Goal: Contribute content: Contribute content

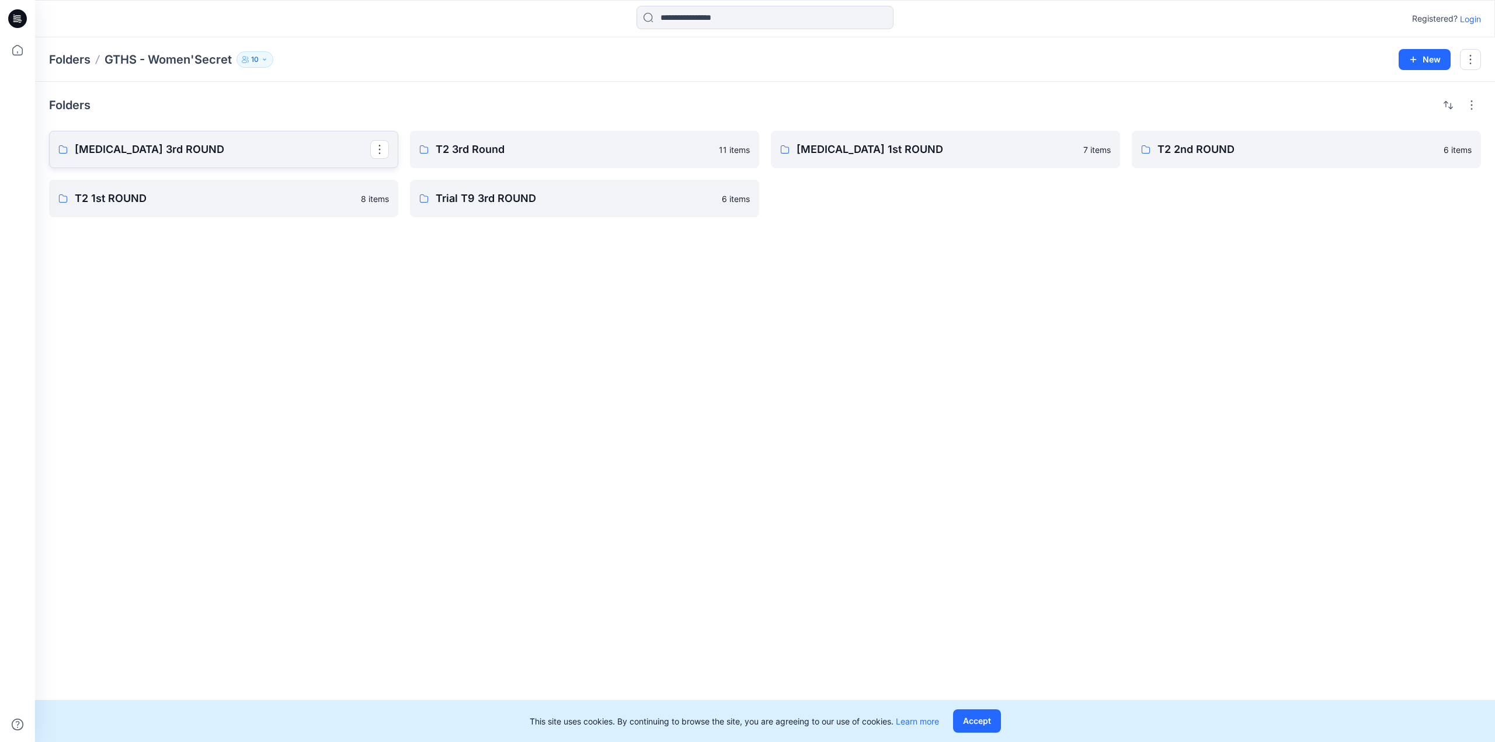
click at [241, 151] on p "T3 3rd ROUND" at bounding box center [222, 149] width 295 height 16
click at [583, 156] on p "T2 3rd Round" at bounding box center [583, 149] width 295 height 16
click at [1256, 155] on p "T2 2nd ROUND" at bounding box center [1304, 149] width 295 height 16
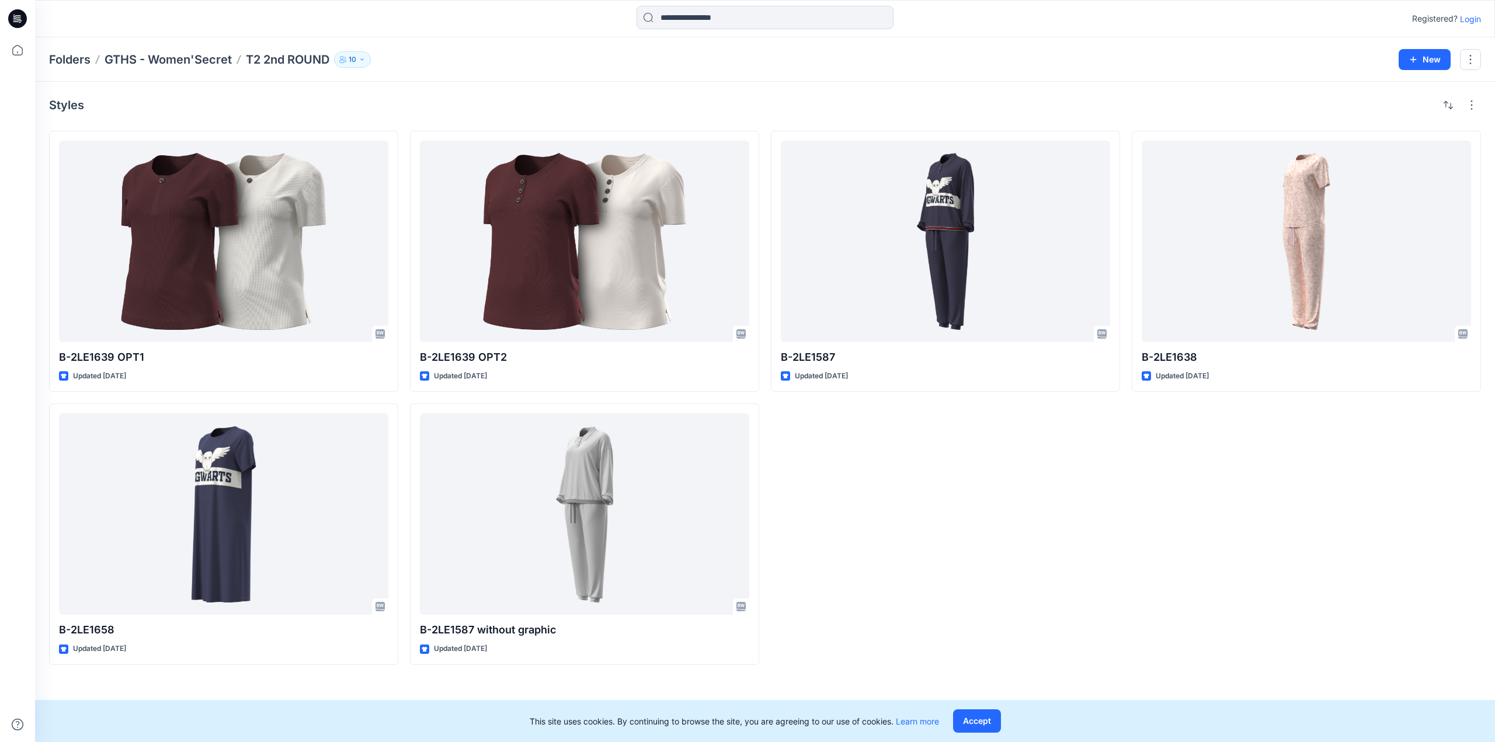
drag, startPoint x: 894, startPoint y: 560, endPoint x: 1003, endPoint y: 549, distance: 109.1
click at [894, 560] on div "B-2LE1587 Updated 2 months ago" at bounding box center [945, 398] width 349 height 534
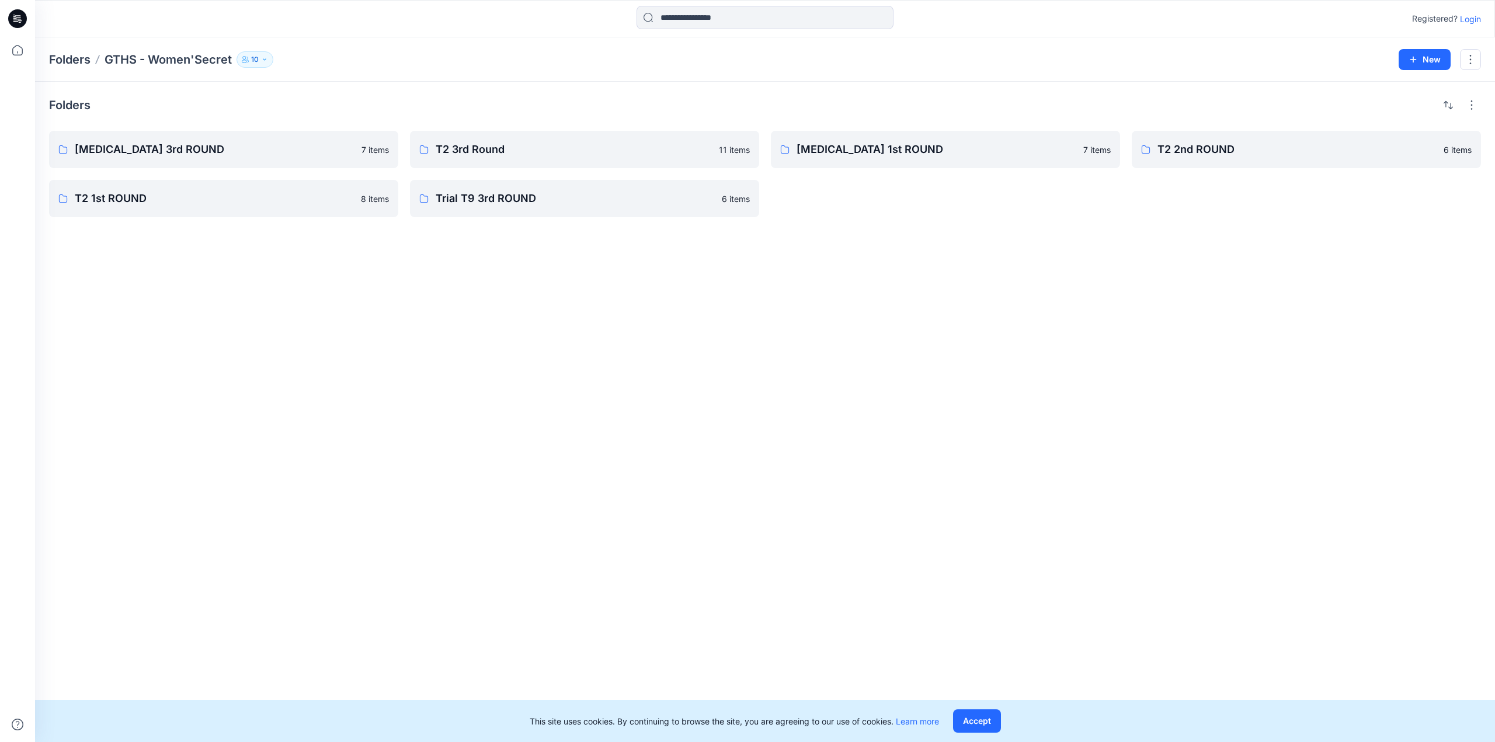
click at [267, 58] on icon "button" at bounding box center [264, 59] width 7 height 7
click at [486, 422] on div "Folders T3 3rd ROUND 7 items T2 1st ROUND 8 items T2 3rd Round 11 items Trial T…" at bounding box center [765, 412] width 1460 height 660
click at [1426, 60] on button "New" at bounding box center [1424, 59] width 52 height 21
click at [1384, 453] on div "Folders T3 3rd ROUND 7 items T2 1st ROUND 8 items T2 3rd Round 11 items Trial T…" at bounding box center [765, 412] width 1460 height 660
click at [1474, 55] on button "button" at bounding box center [1470, 59] width 21 height 21
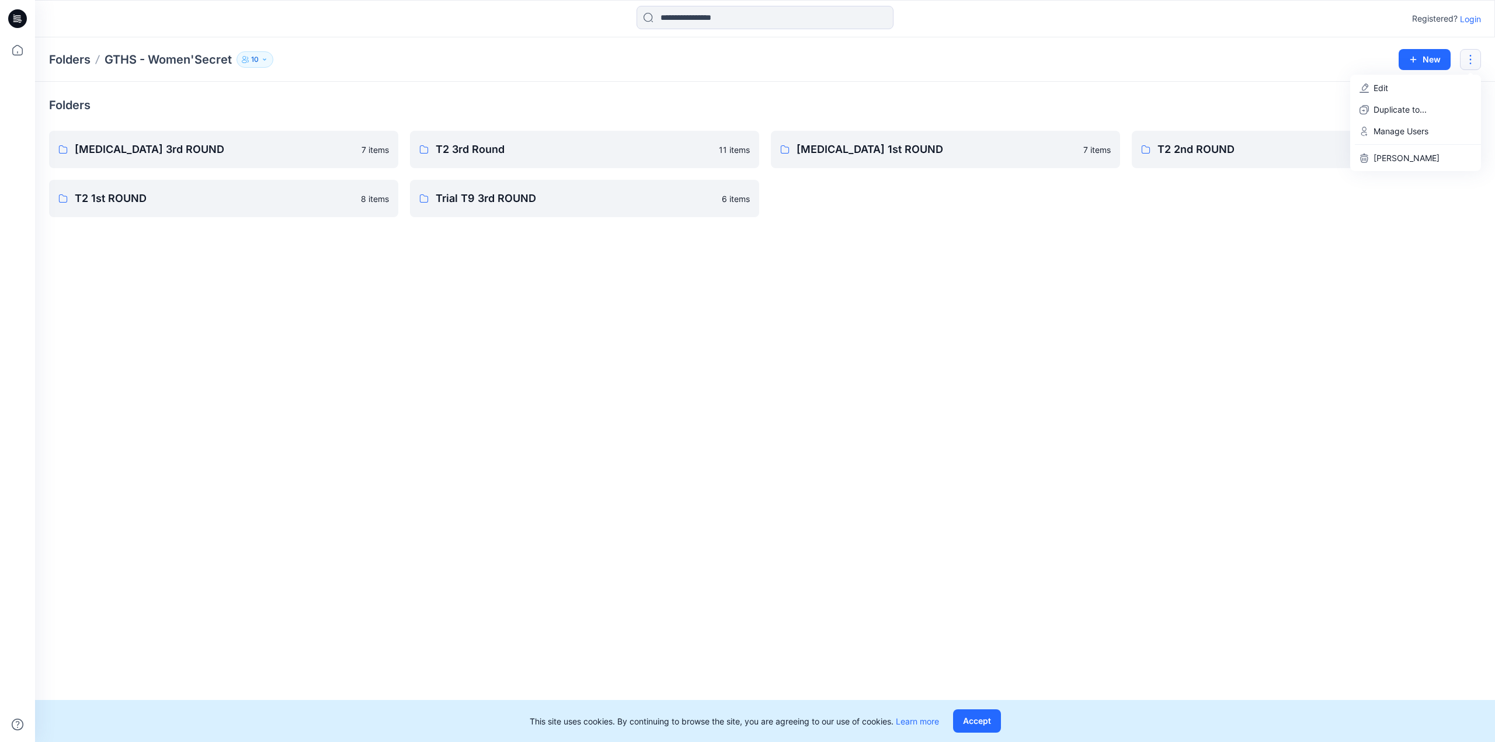
click at [1335, 431] on div "Folders T3 3rd ROUND 7 items T2 1st ROUND 8 items T2 3rd Round 11 items Trial T…" at bounding box center [765, 412] width 1460 height 660
click at [280, 156] on p "[MEDICAL_DATA] 3rd ROUND" at bounding box center [222, 149] width 295 height 16
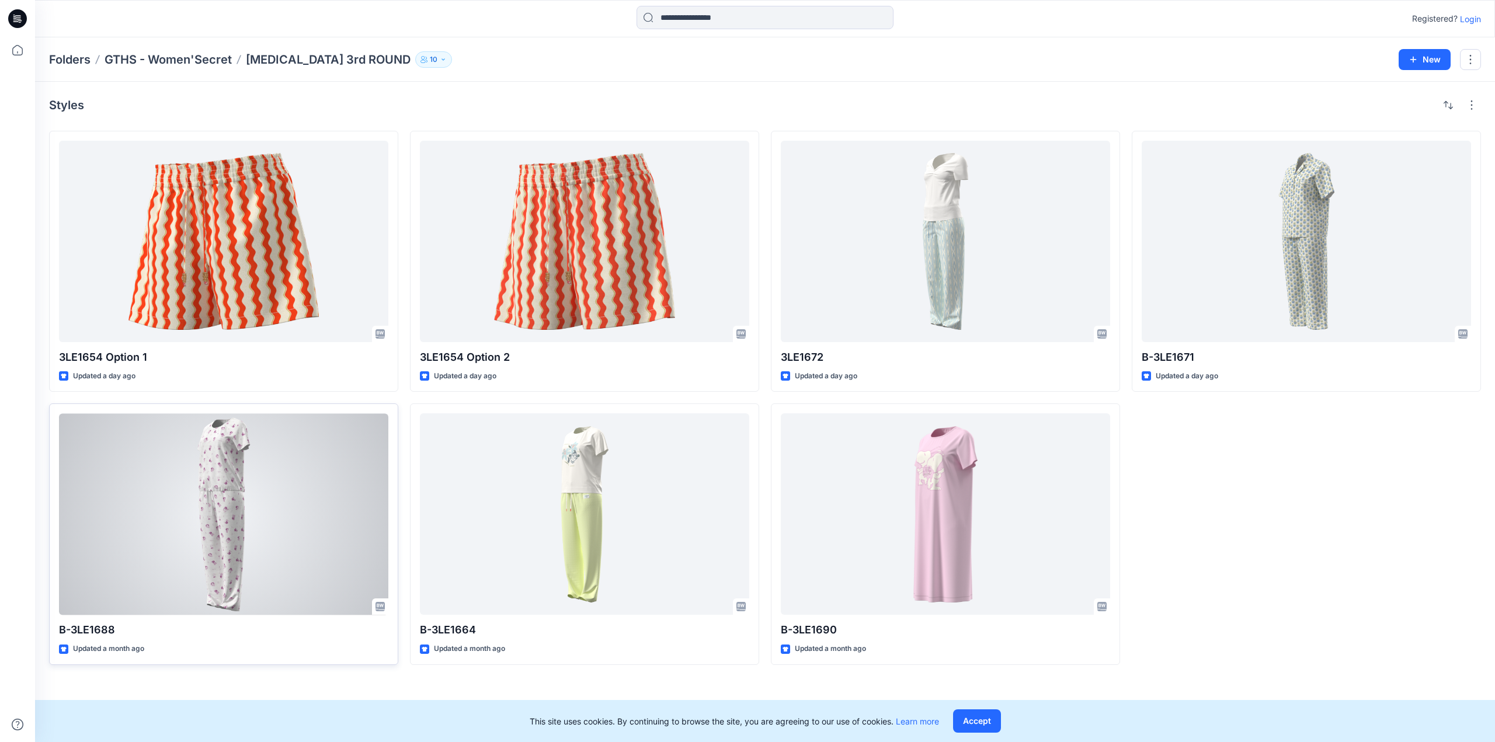
click at [326, 507] on div at bounding box center [223, 513] width 329 height 201
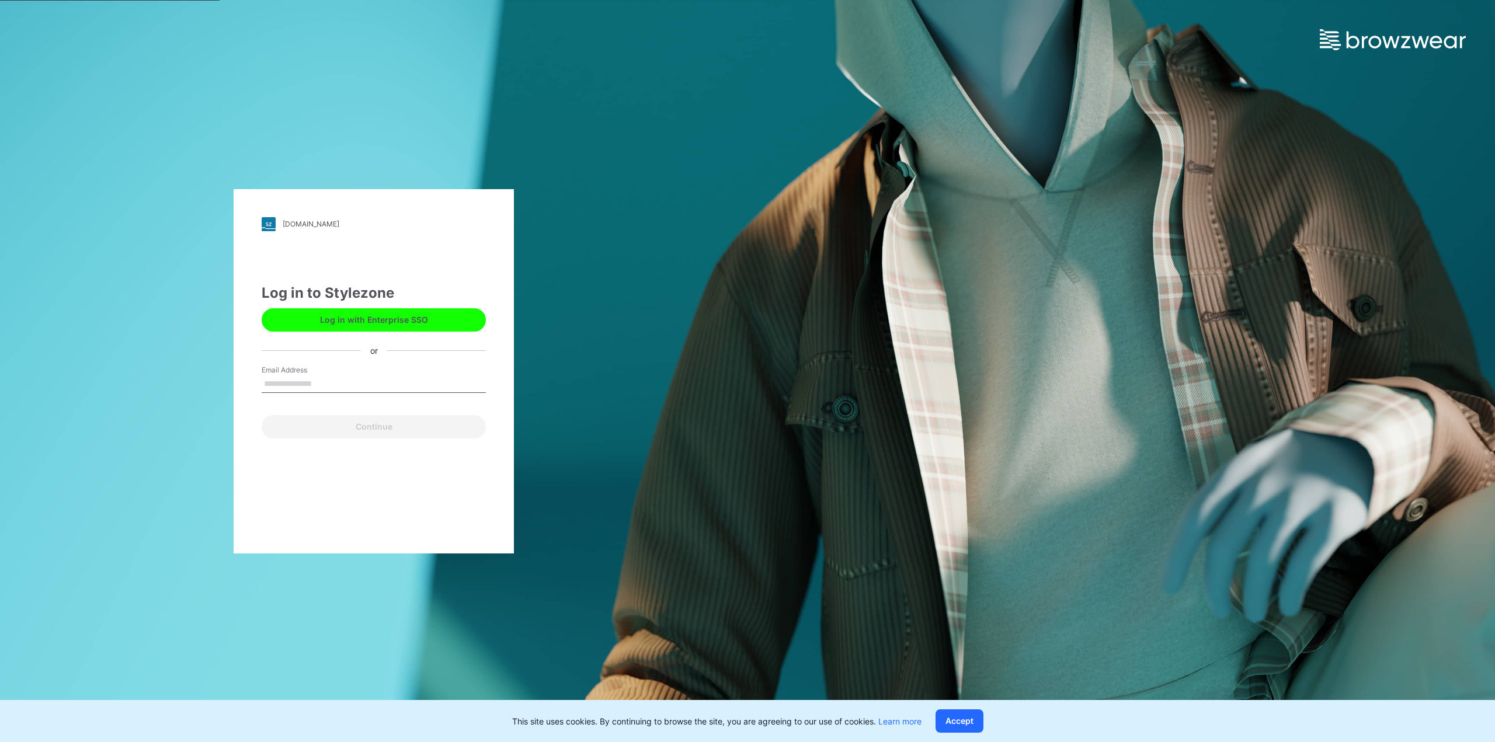
click at [308, 386] on input "Email Address" at bounding box center [374, 384] width 224 height 18
type input "**********"
click at [262, 415] on button "Continue" at bounding box center [374, 426] width 224 height 23
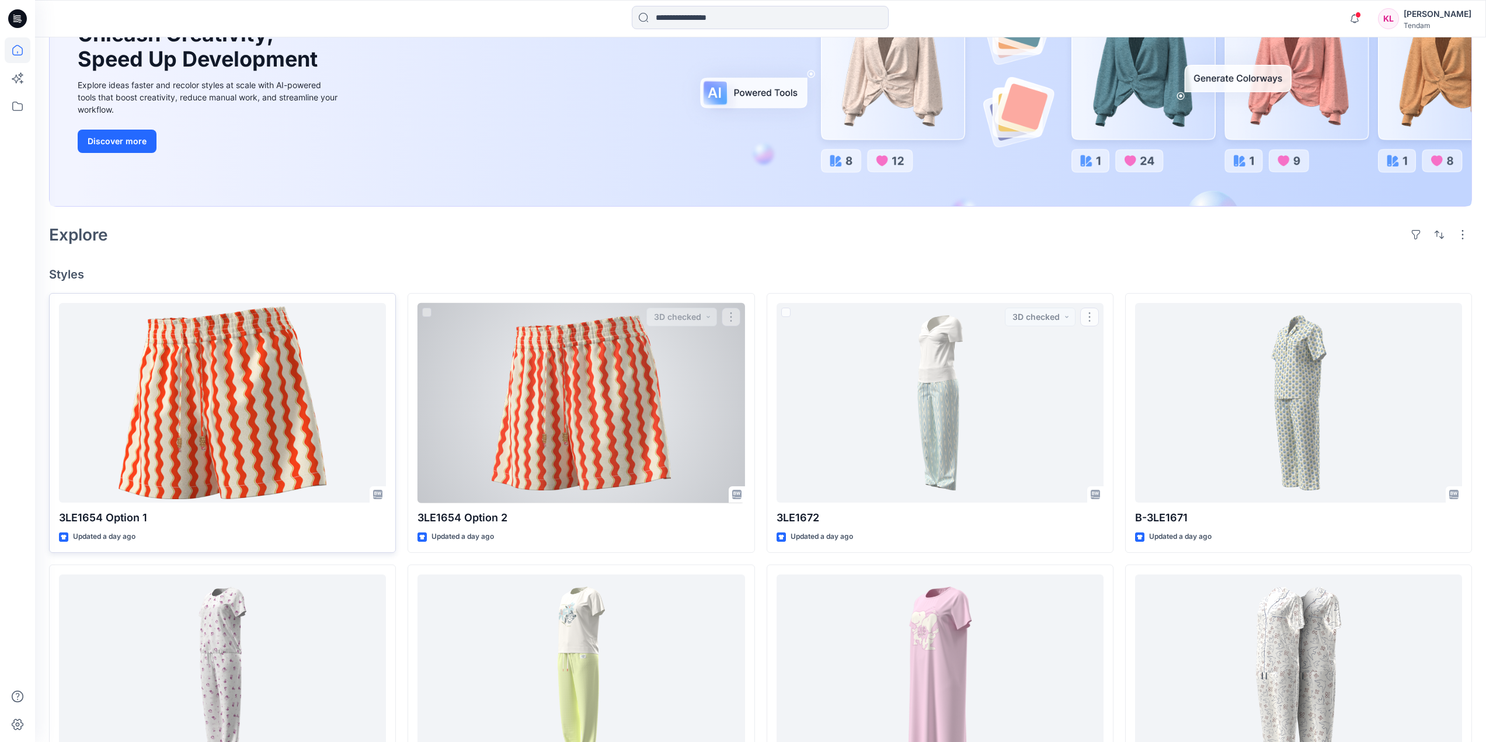
scroll to position [101, 0]
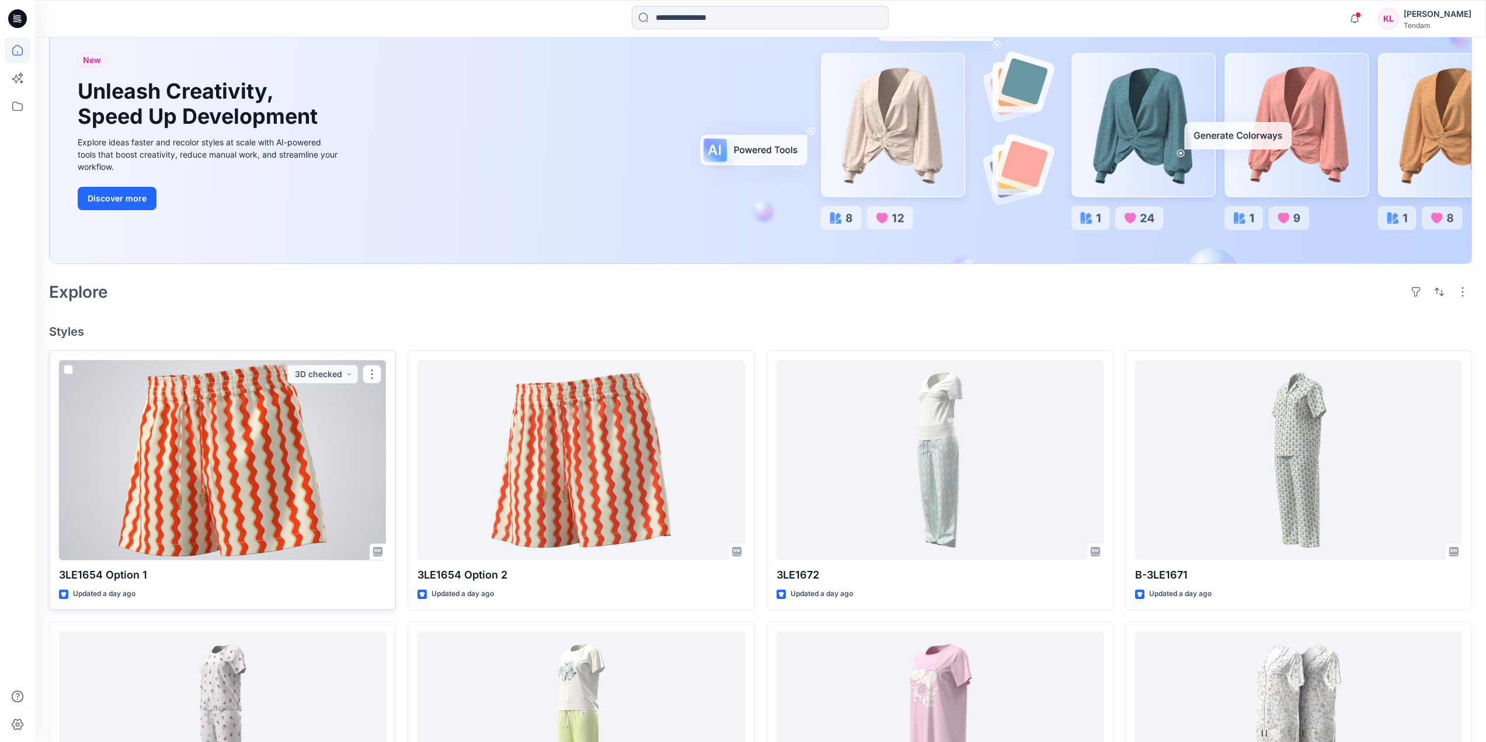
click at [259, 463] on div at bounding box center [222, 460] width 327 height 200
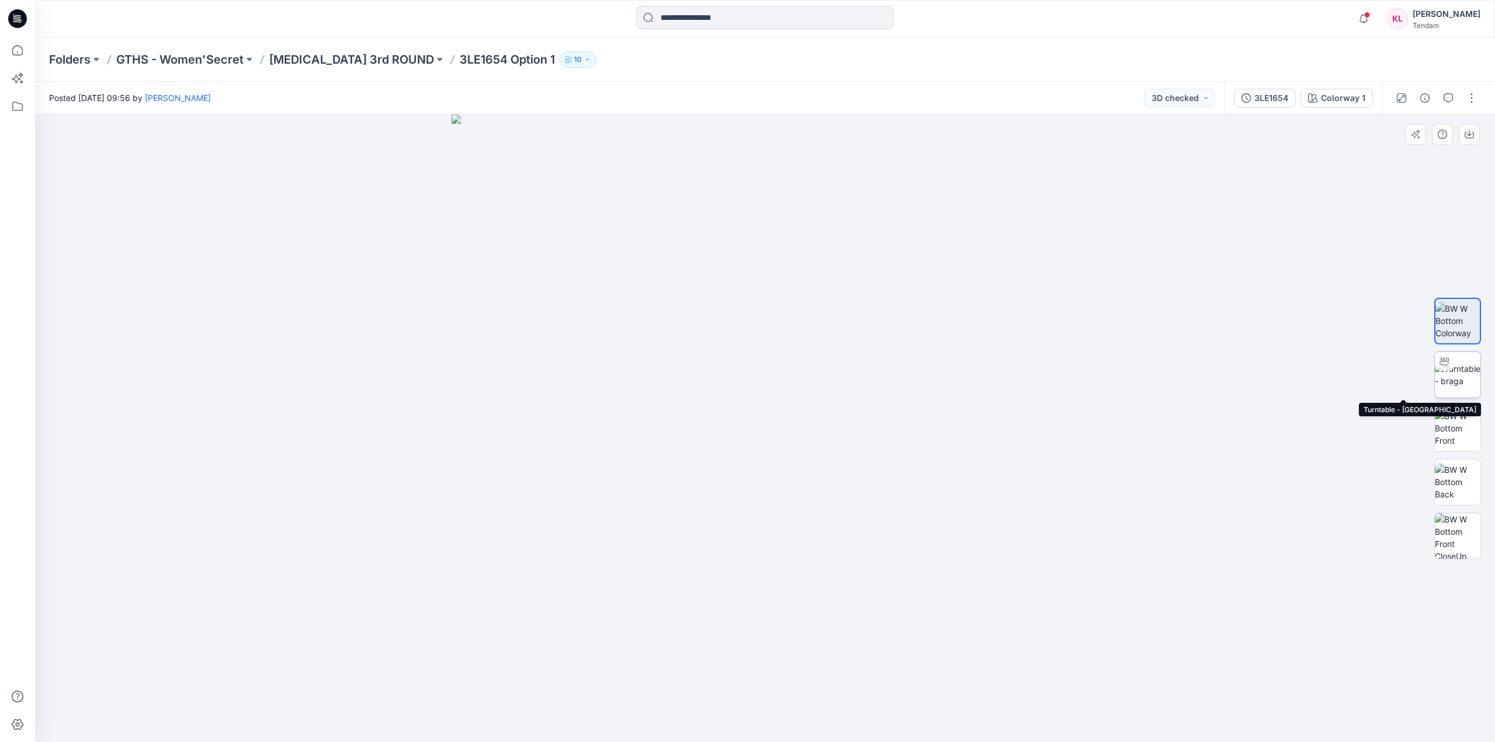
click at [1443, 374] on img at bounding box center [1457, 375] width 46 height 25
drag, startPoint x: 770, startPoint y: 726, endPoint x: 863, endPoint y: 723, distance: 92.9
click at [863, 723] on icon at bounding box center [766, 707] width 353 height 44
drag, startPoint x: 863, startPoint y: 723, endPoint x: 831, endPoint y: 734, distance: 34.2
click at [831, 729] on icon at bounding box center [766, 707] width 353 height 44
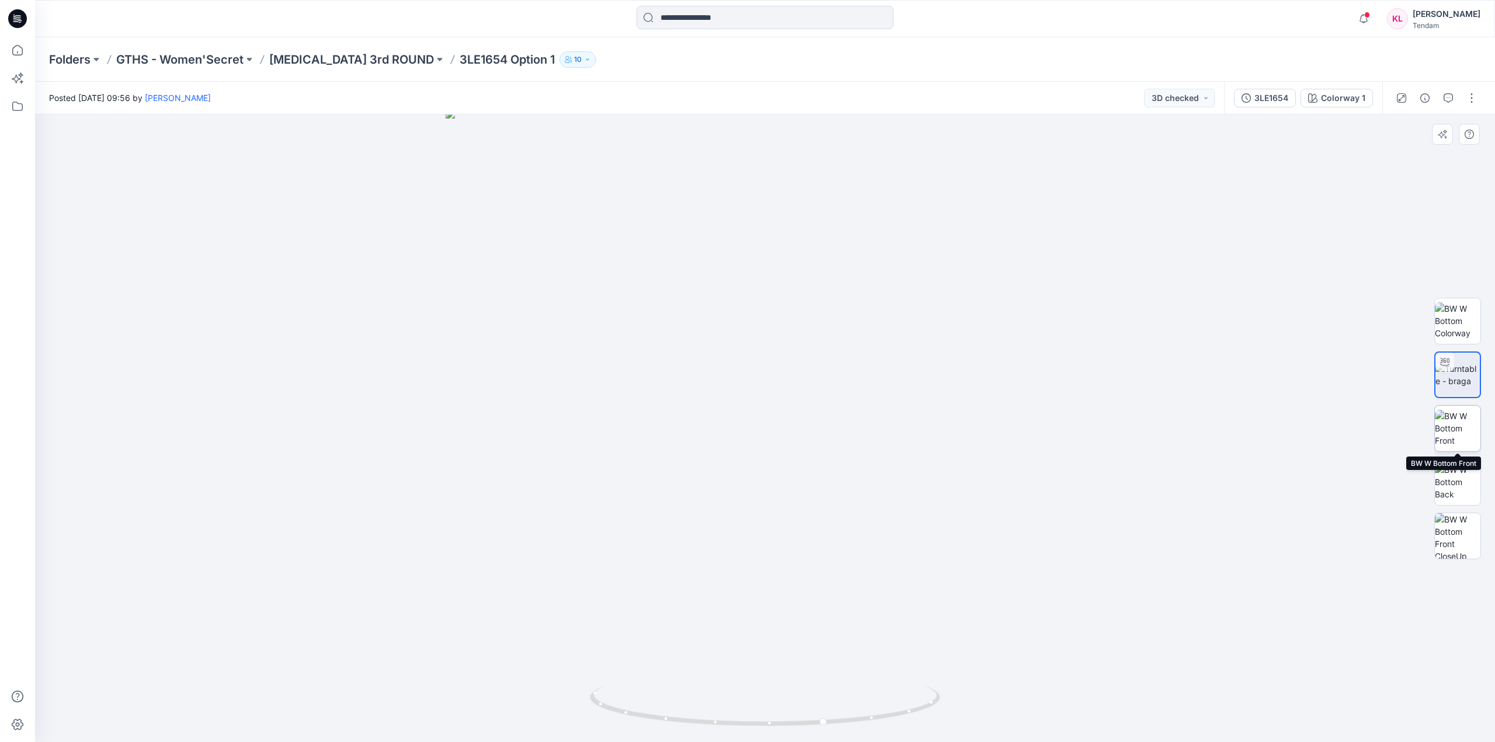
click at [1467, 426] on img at bounding box center [1457, 428] width 46 height 37
drag, startPoint x: 821, startPoint y: 175, endPoint x: 785, endPoint y: 196, distance: 41.6
click at [823, 462] on img at bounding box center [764, 428] width 980 height 628
click at [1453, 479] on img at bounding box center [1457, 482] width 46 height 37
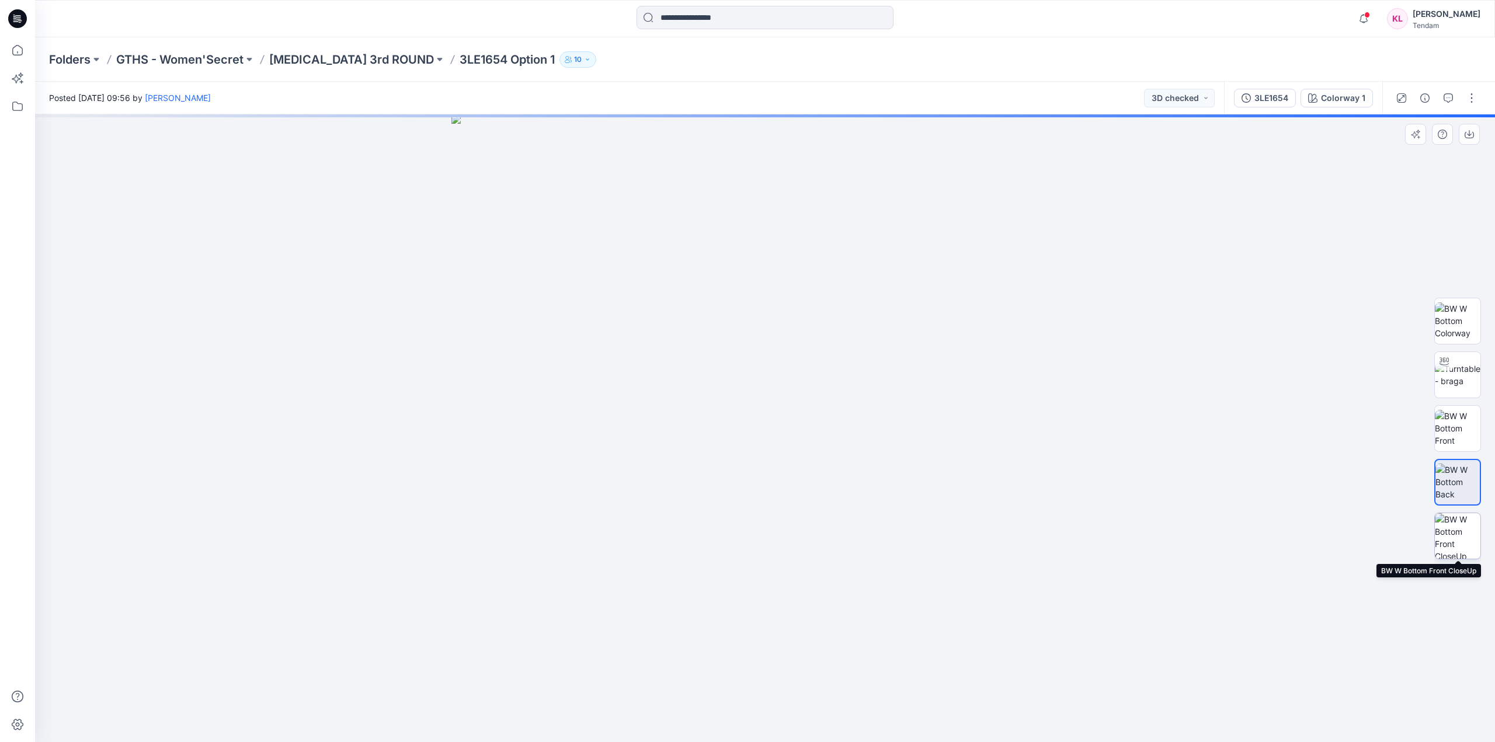
click at [1464, 546] on img at bounding box center [1457, 536] width 46 height 46
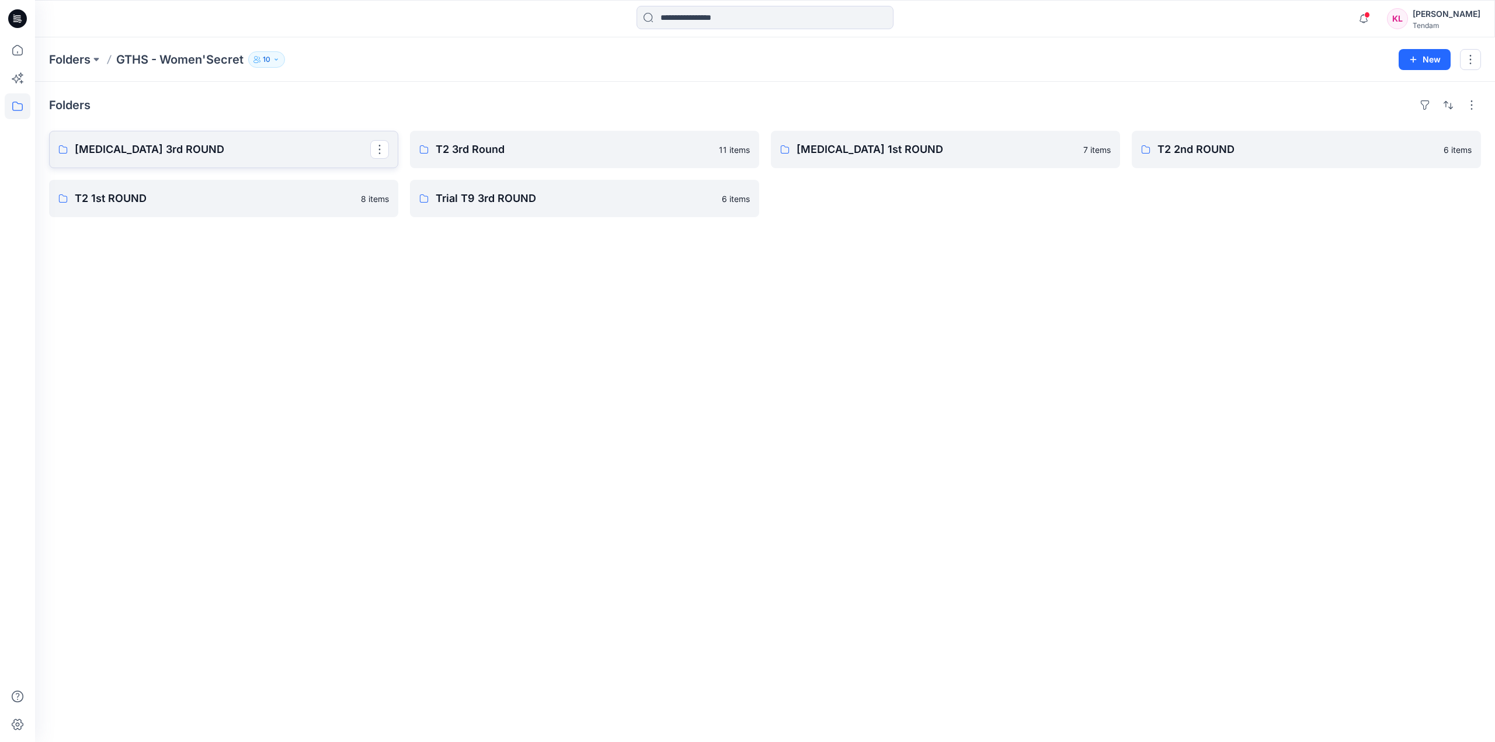
click at [268, 153] on p "T3 3rd ROUND" at bounding box center [222, 149] width 295 height 16
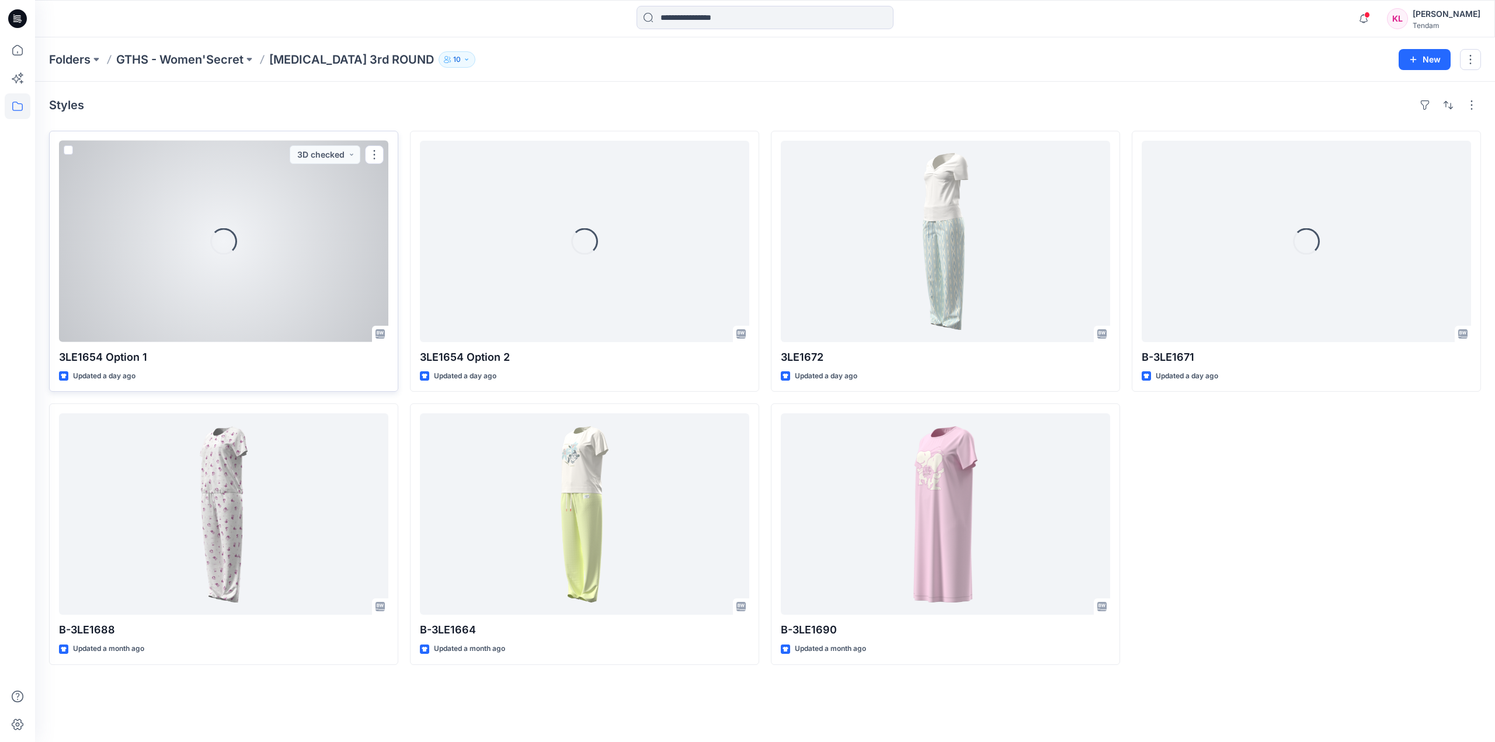
click at [308, 231] on div "Loading..." at bounding box center [223, 241] width 329 height 201
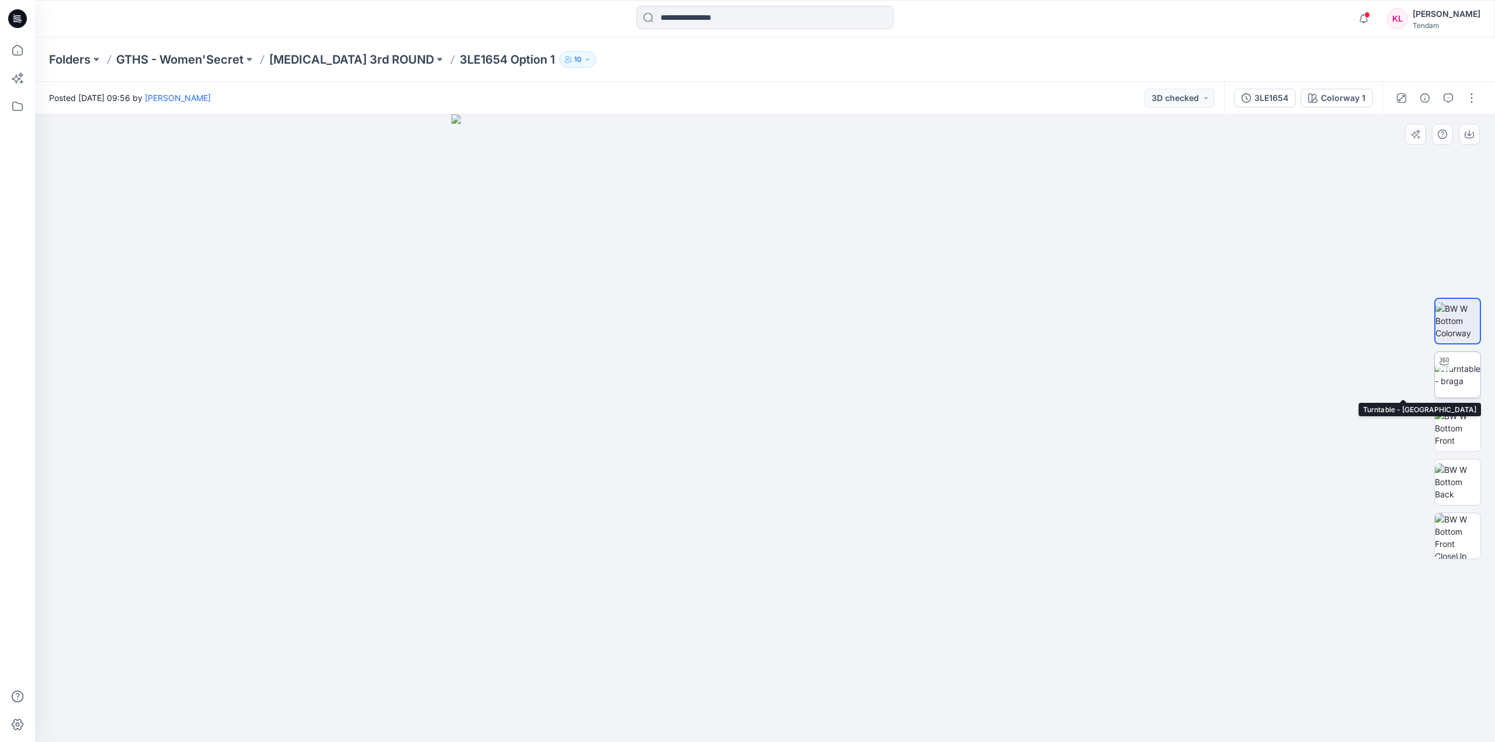
click at [1464, 385] on img at bounding box center [1457, 375] width 46 height 25
click at [1449, 429] on img at bounding box center [1457, 428] width 46 height 37
click at [1462, 475] on img at bounding box center [1457, 482] width 46 height 37
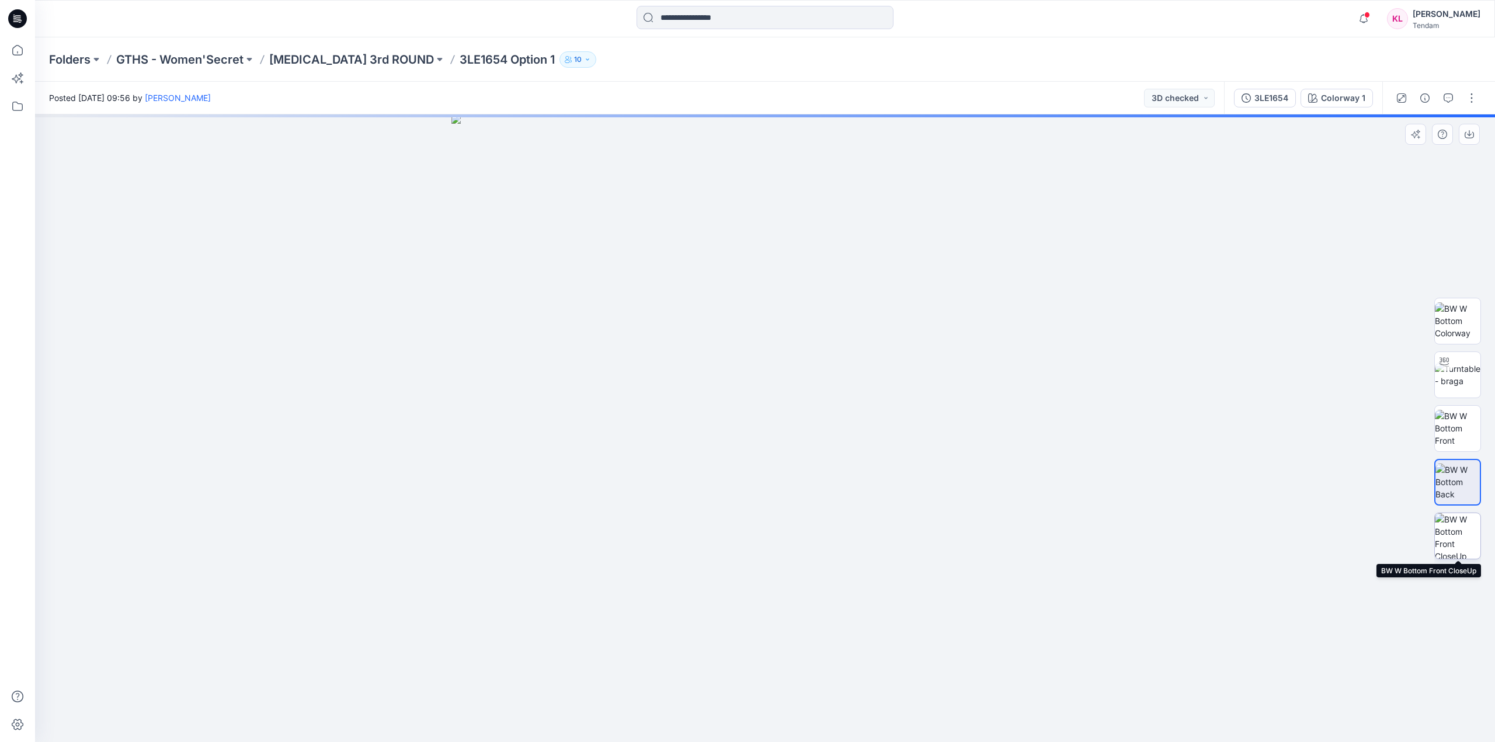
click at [1466, 539] on img at bounding box center [1457, 536] width 46 height 46
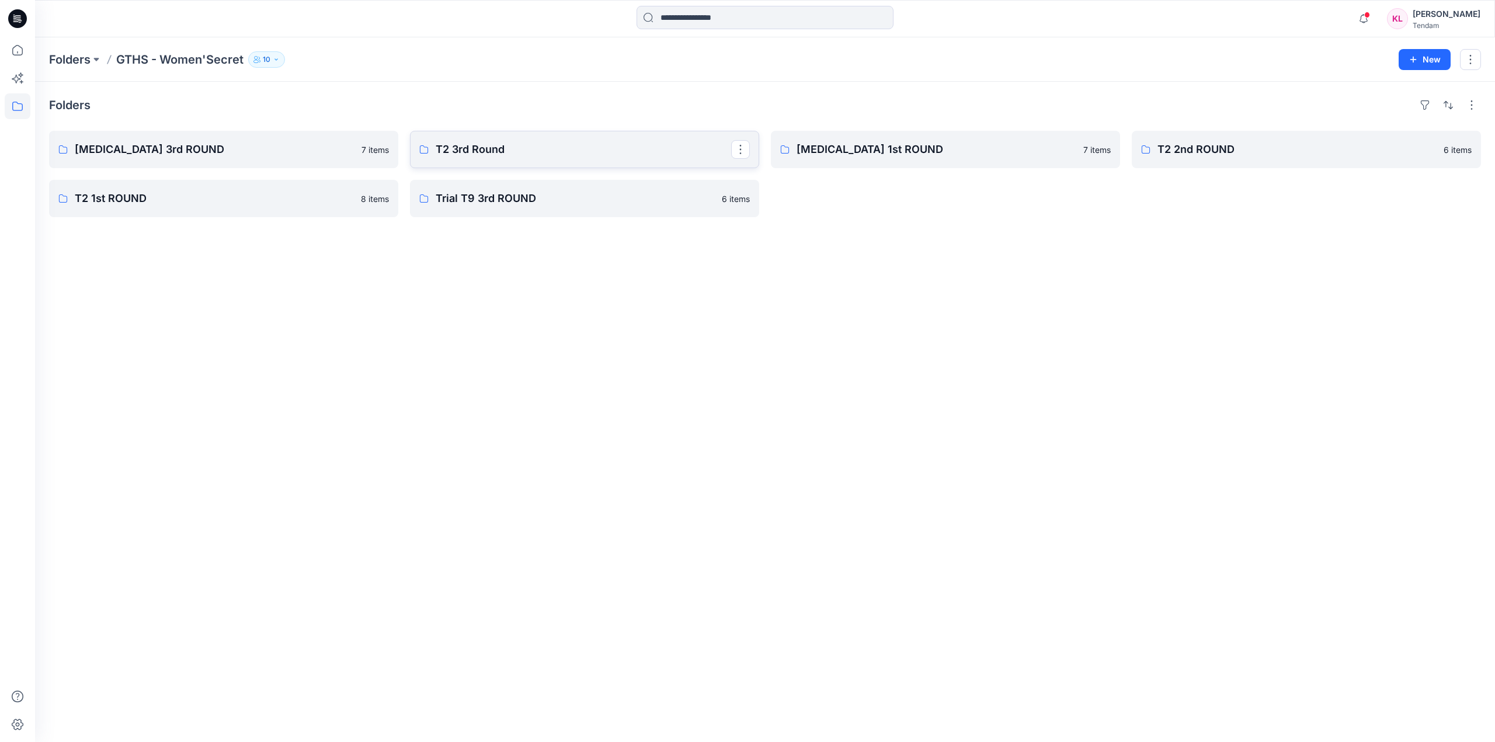
click at [537, 158] on link "T2 3rd Round" at bounding box center [584, 149] width 349 height 37
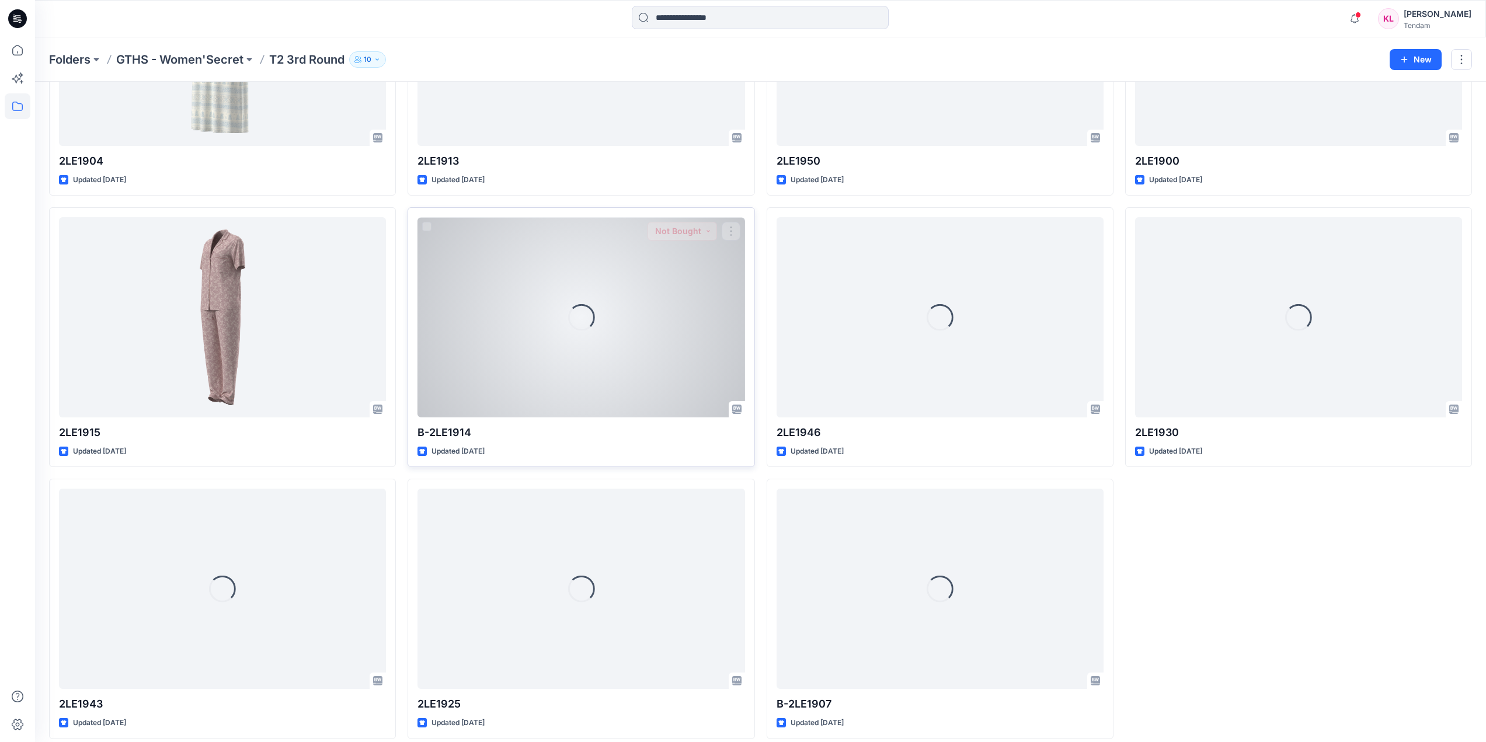
scroll to position [206, 0]
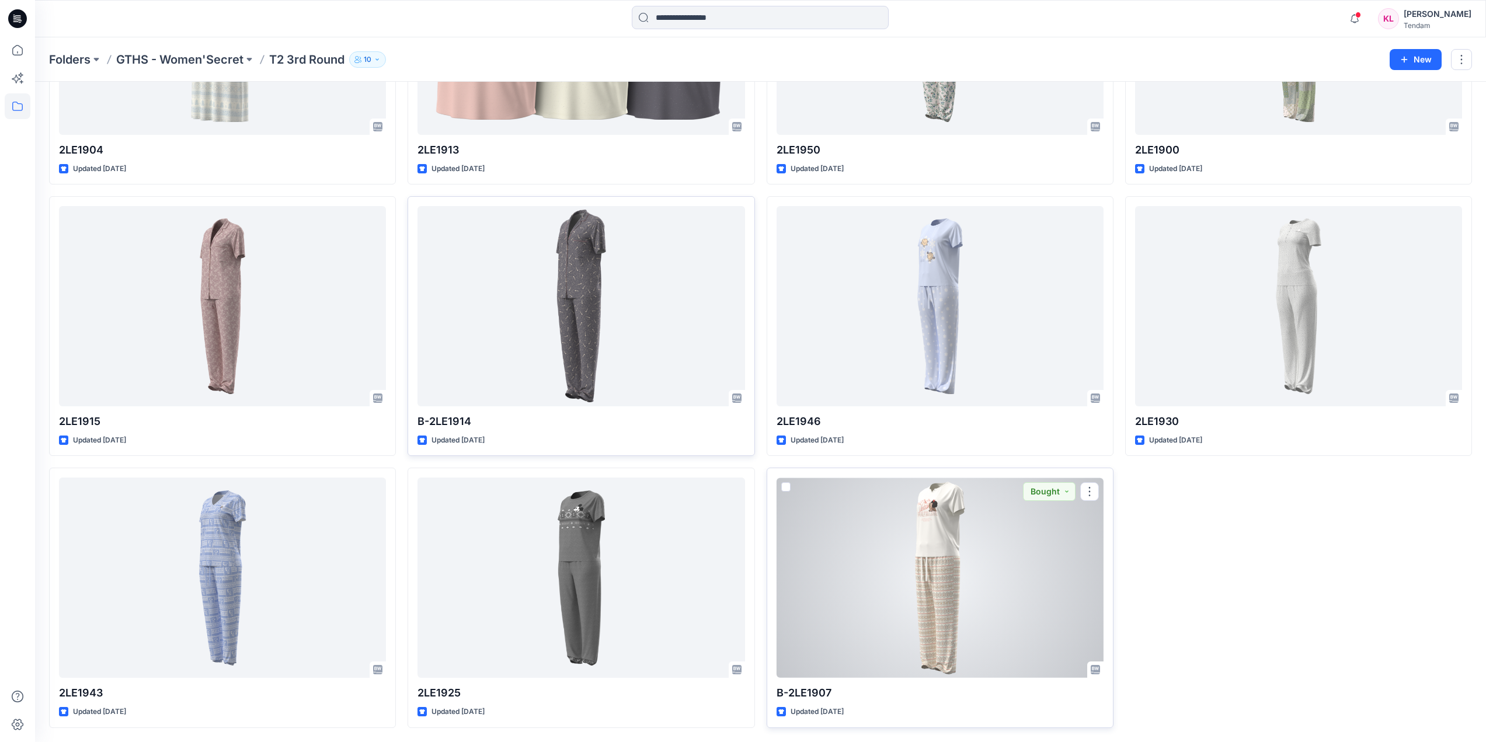
click at [960, 581] on div at bounding box center [939, 578] width 327 height 200
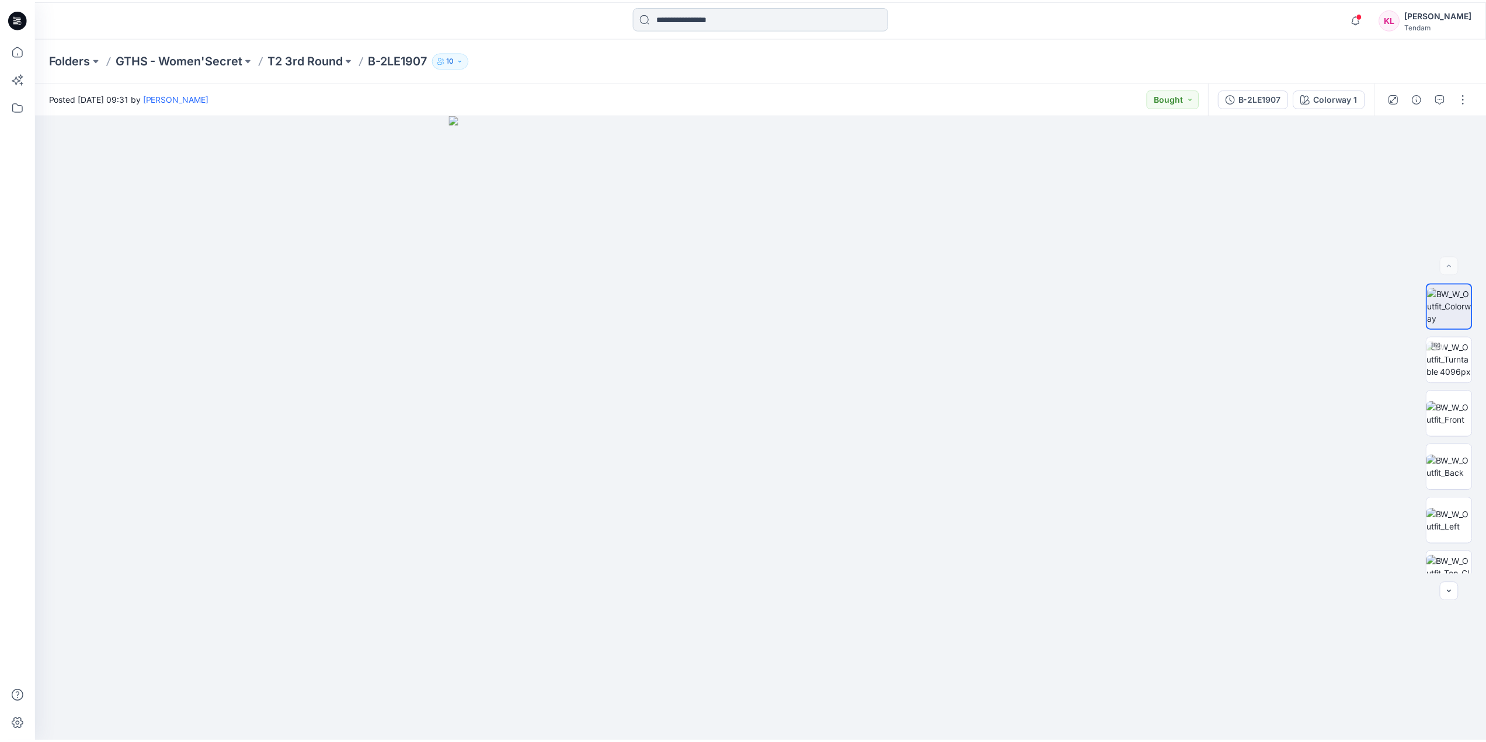
scroll to position [206, 0]
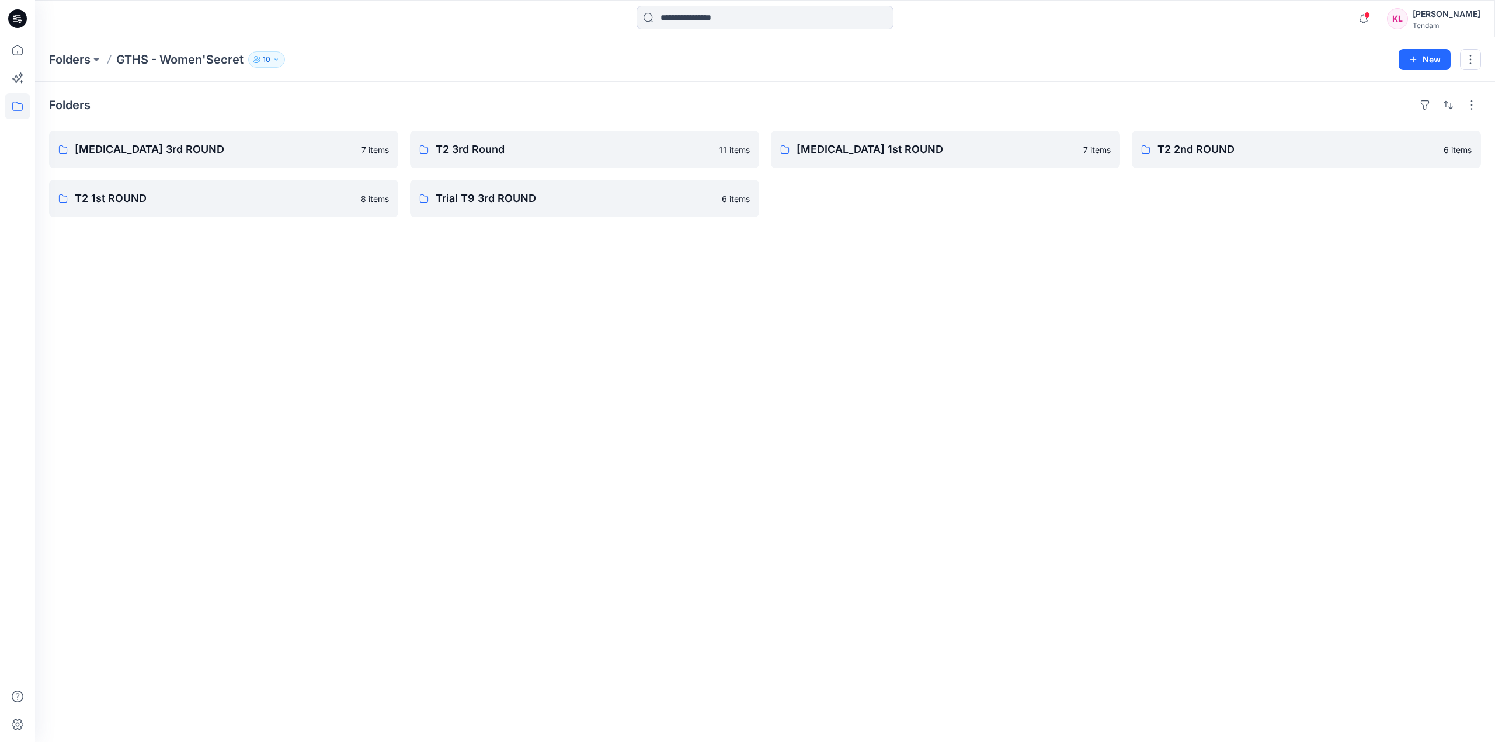
click at [791, 393] on div "Folders T3 3rd ROUND 7 items T2 1st ROUND 8 items T2 3rd Round 11 items Trial T…" at bounding box center [765, 412] width 1460 height 660
click at [132, 147] on p "[MEDICAL_DATA] 3rd ROUND" at bounding box center [222, 149] width 295 height 16
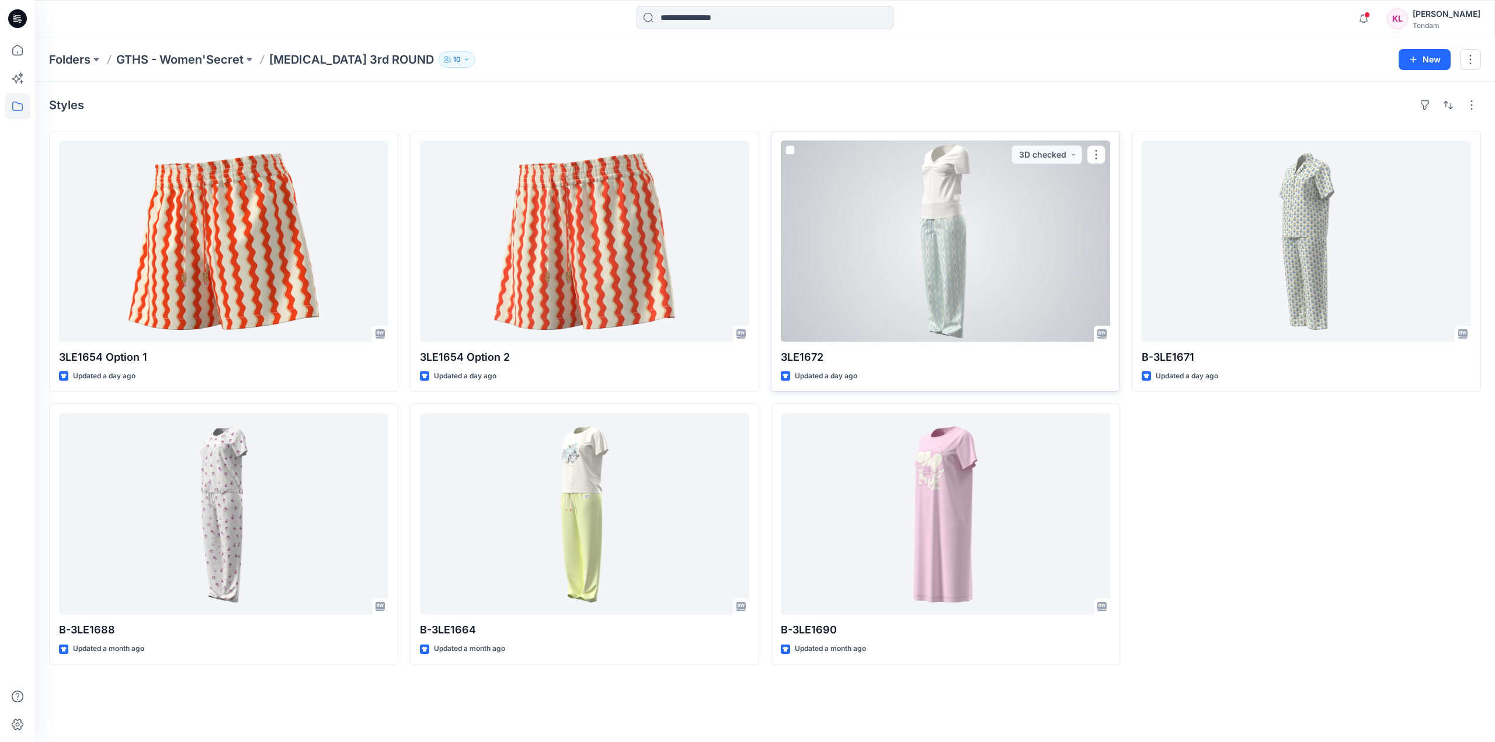
click at [970, 247] on div at bounding box center [945, 241] width 329 height 201
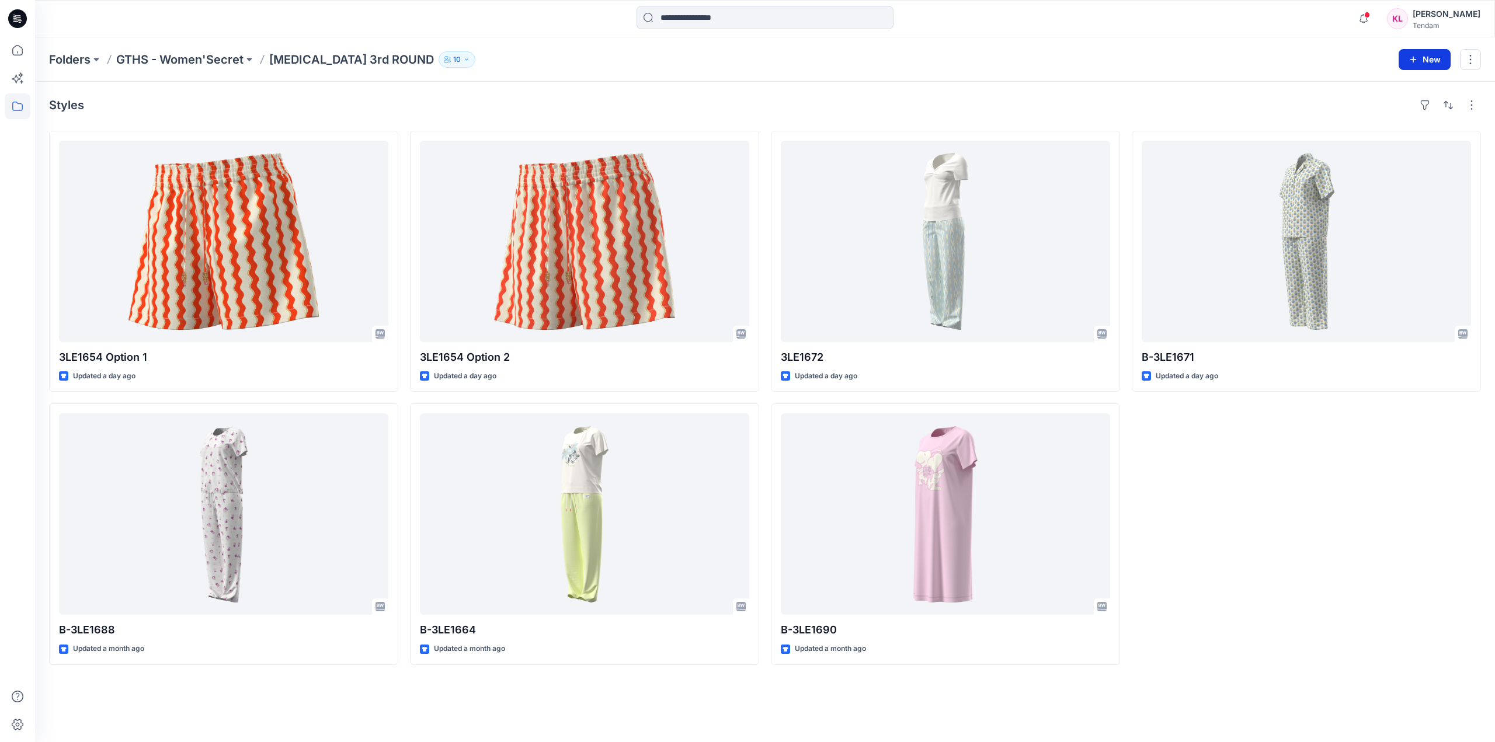
click at [1439, 59] on button "New" at bounding box center [1424, 59] width 52 height 21
click at [1387, 90] on p "New Style" at bounding box center [1387, 89] width 39 height 14
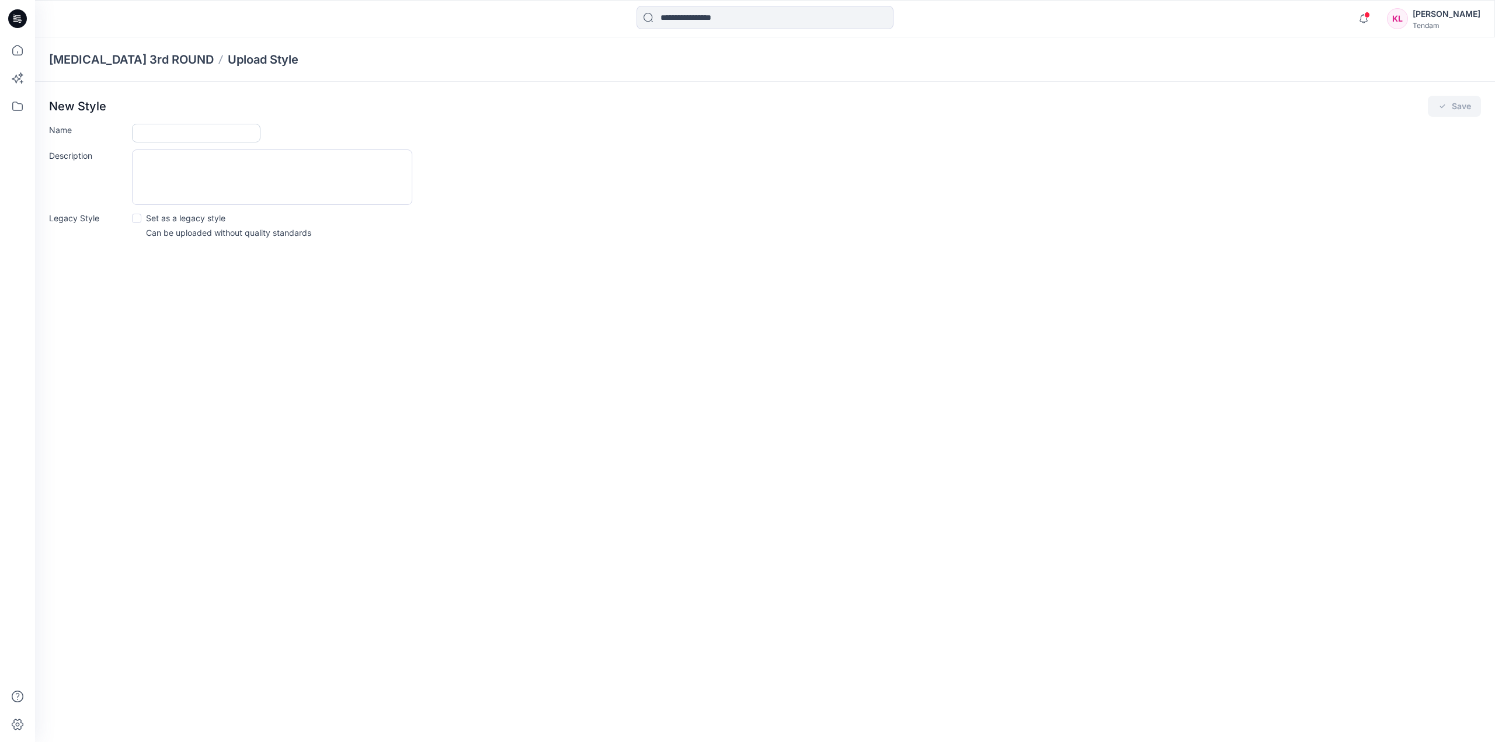
click at [172, 134] on input "Name" at bounding box center [196, 133] width 128 height 19
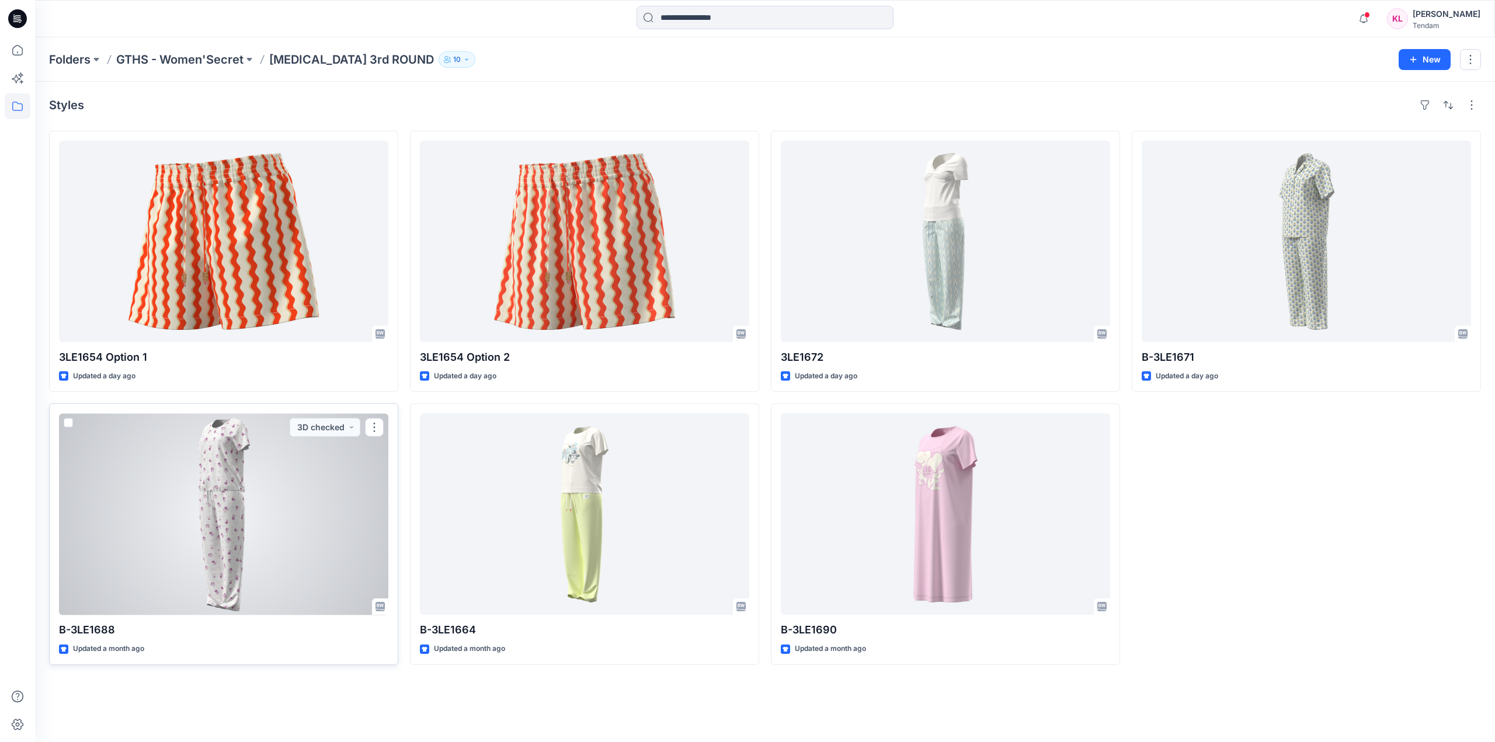
click at [278, 487] on div at bounding box center [223, 513] width 329 height 201
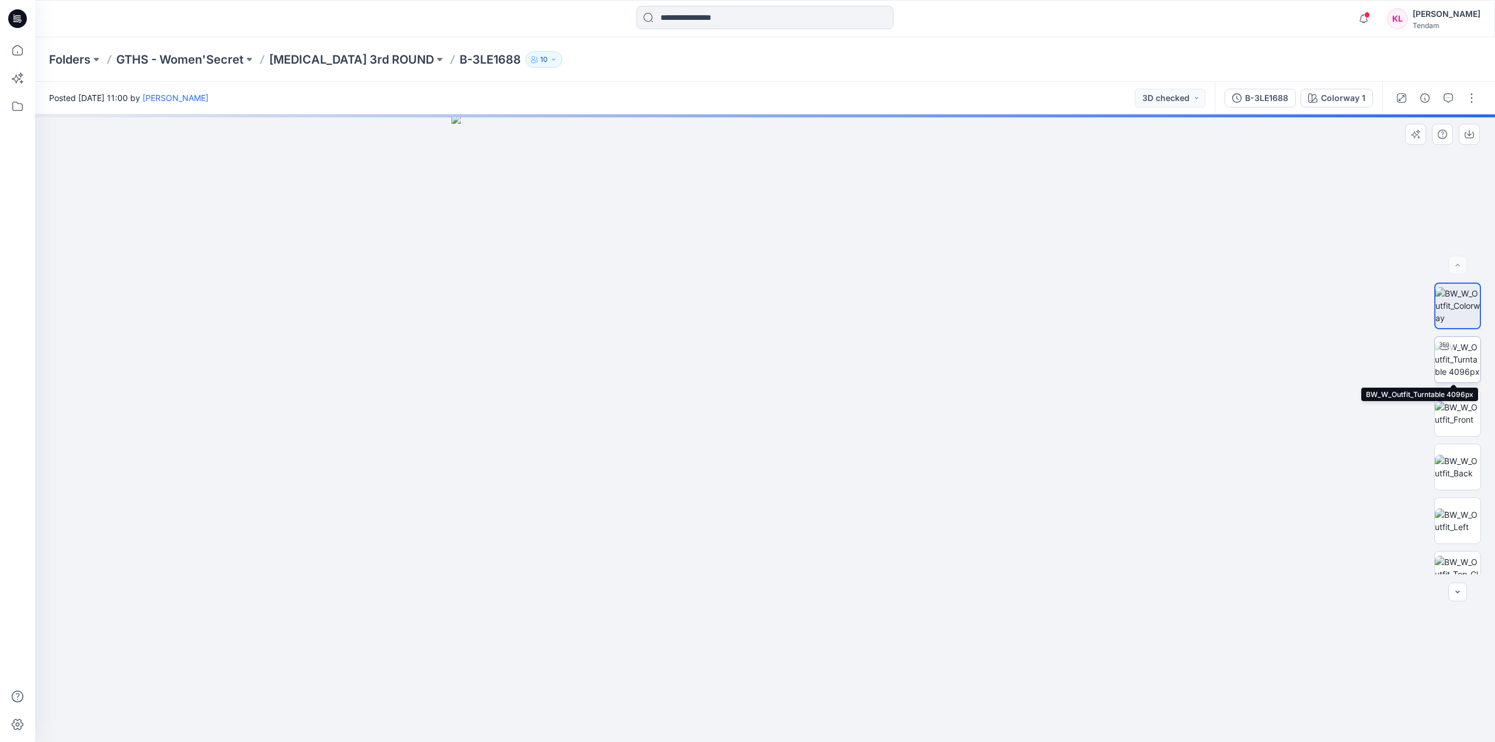
click at [1462, 358] on img at bounding box center [1457, 359] width 46 height 37
drag, startPoint x: 767, startPoint y: 726, endPoint x: 834, endPoint y: 729, distance: 67.2
click at [834, 729] on icon at bounding box center [766, 707] width 353 height 44
drag, startPoint x: 831, startPoint y: 727, endPoint x: 773, endPoint y: 729, distance: 57.8
click at [773, 729] on icon at bounding box center [766, 707] width 353 height 44
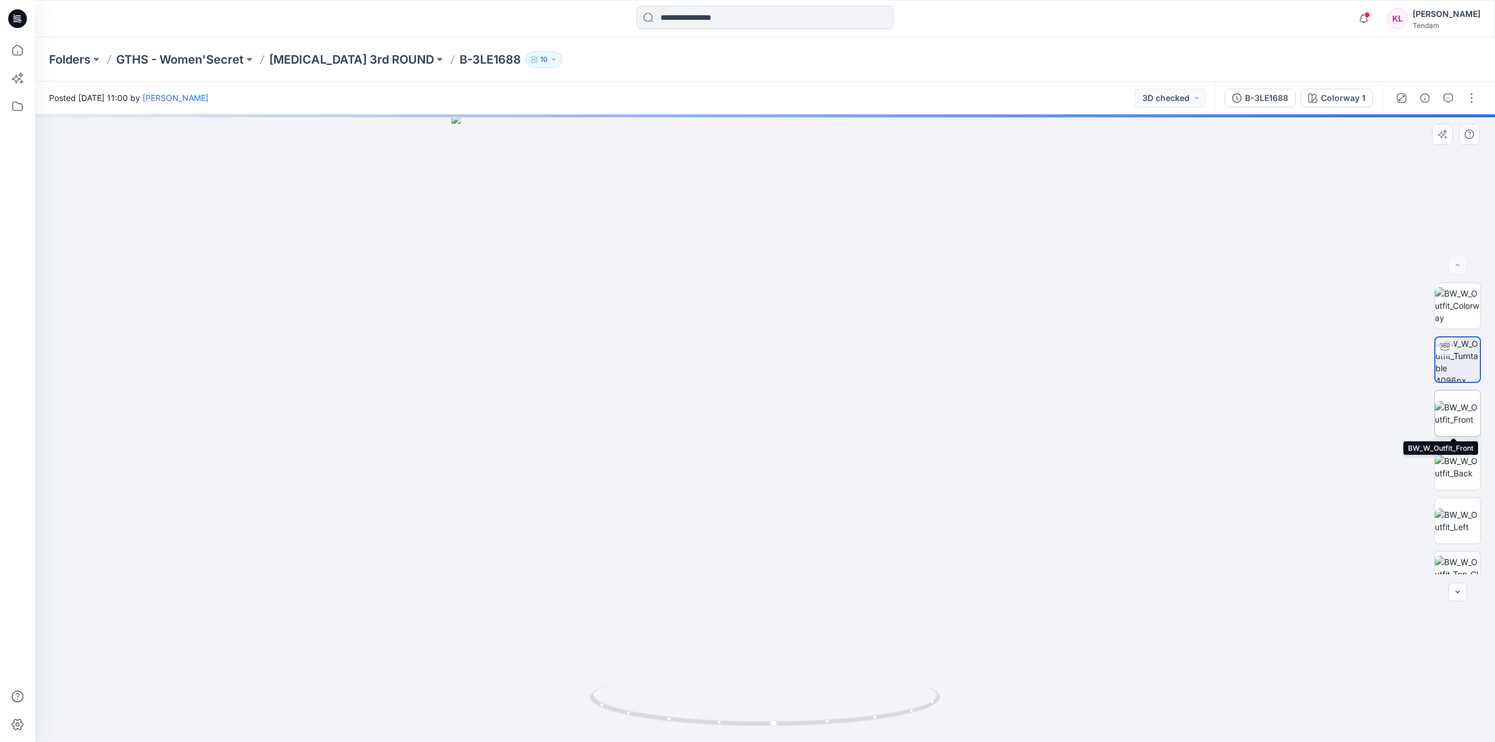
click at [1460, 406] on img at bounding box center [1457, 413] width 46 height 25
click at [1456, 464] on img at bounding box center [1457, 467] width 46 height 25
click at [1465, 518] on img at bounding box center [1457, 521] width 46 height 25
click at [1465, 489] on img at bounding box center [1457, 497] width 46 height 37
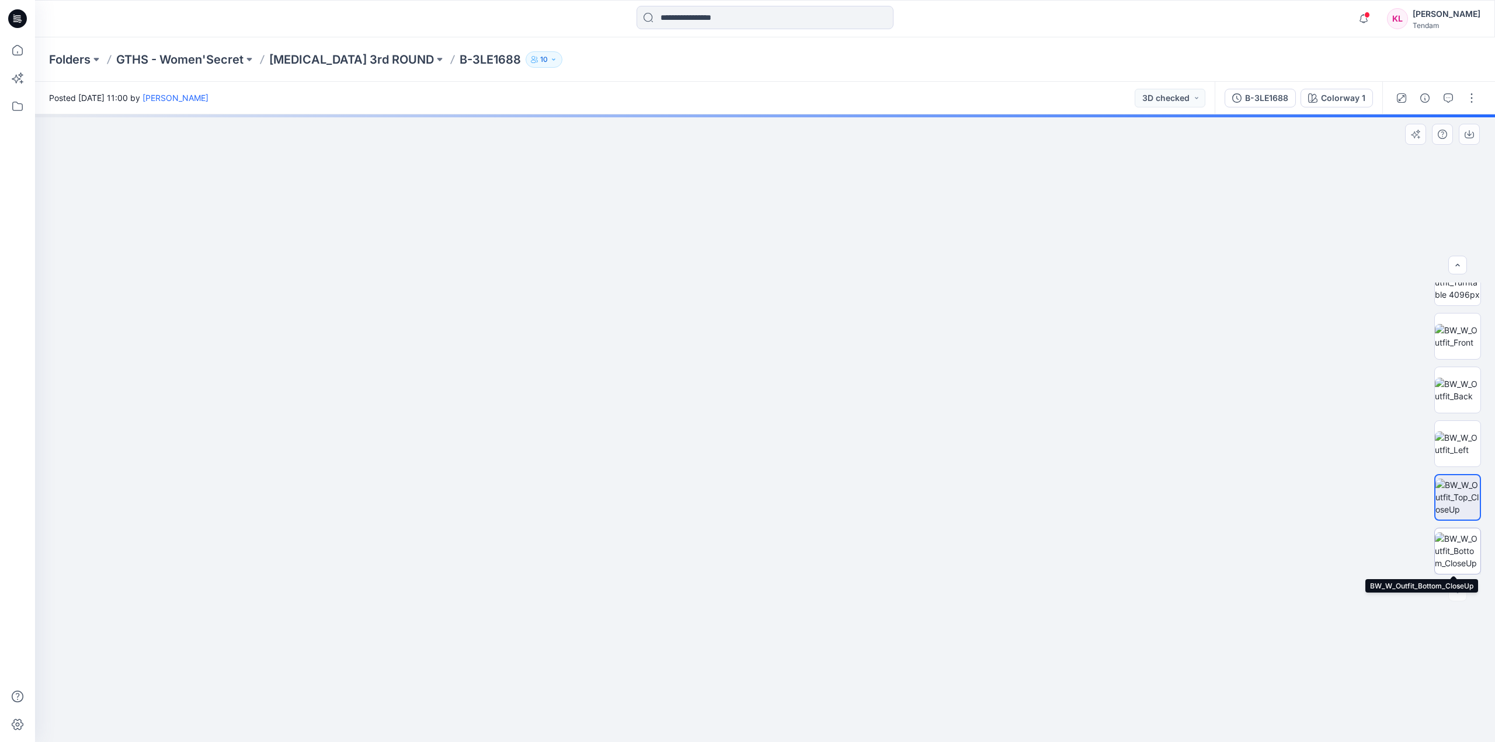
click at [1455, 549] on img at bounding box center [1457, 550] width 46 height 37
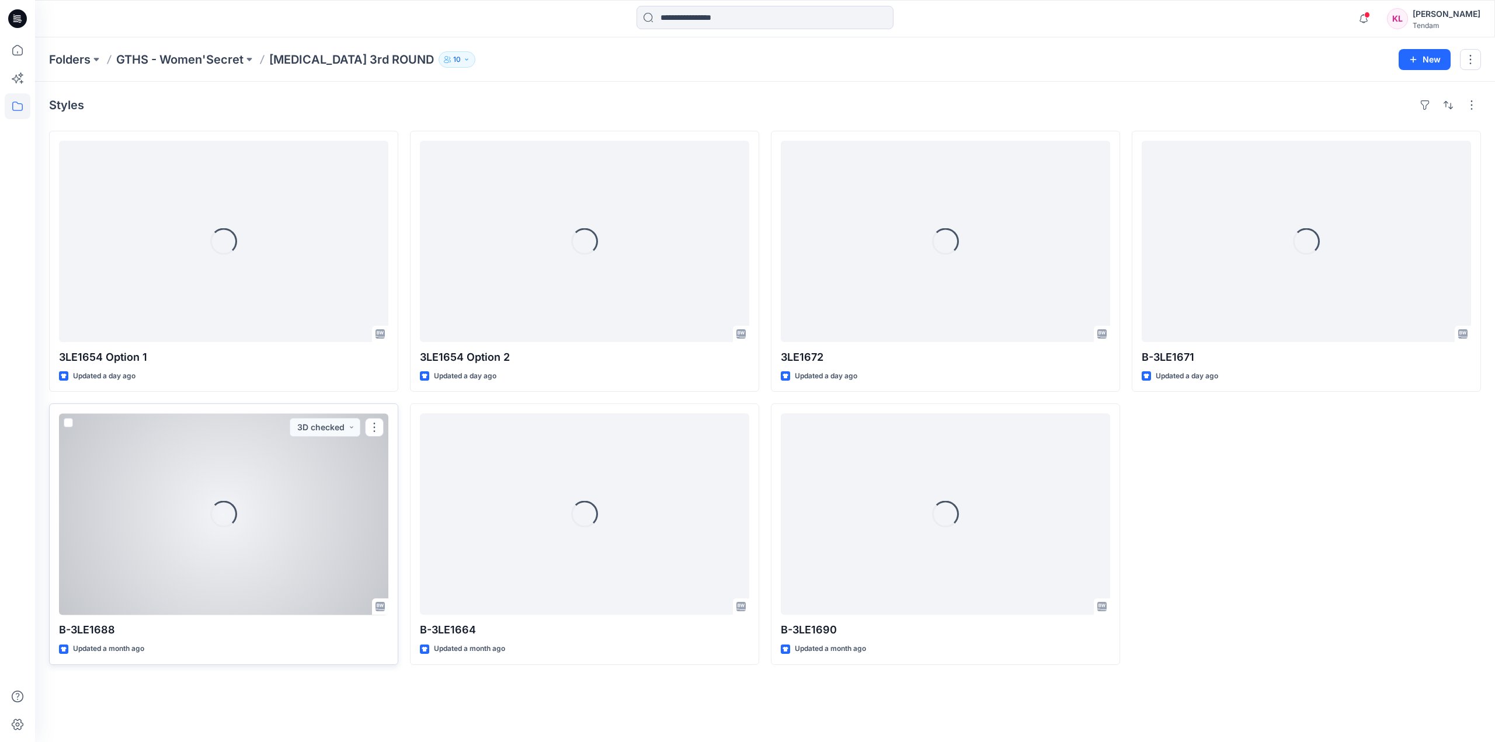
click at [318, 477] on div "Loading..." at bounding box center [223, 513] width 329 height 201
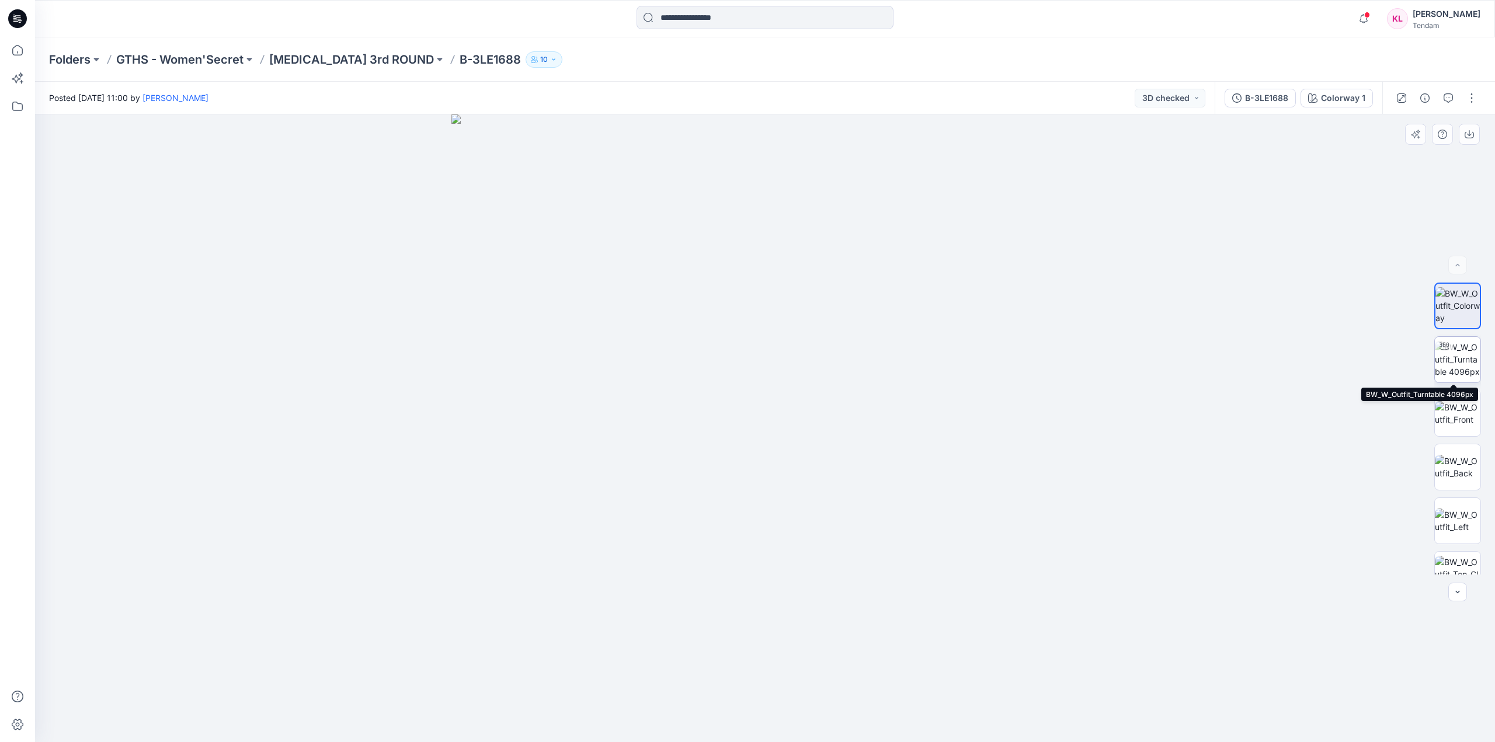
click at [1453, 361] on img at bounding box center [1457, 359] width 46 height 37
click at [1457, 410] on img at bounding box center [1457, 413] width 46 height 25
click at [1439, 465] on img at bounding box center [1457, 467] width 46 height 25
click at [1464, 509] on img at bounding box center [1457, 521] width 46 height 25
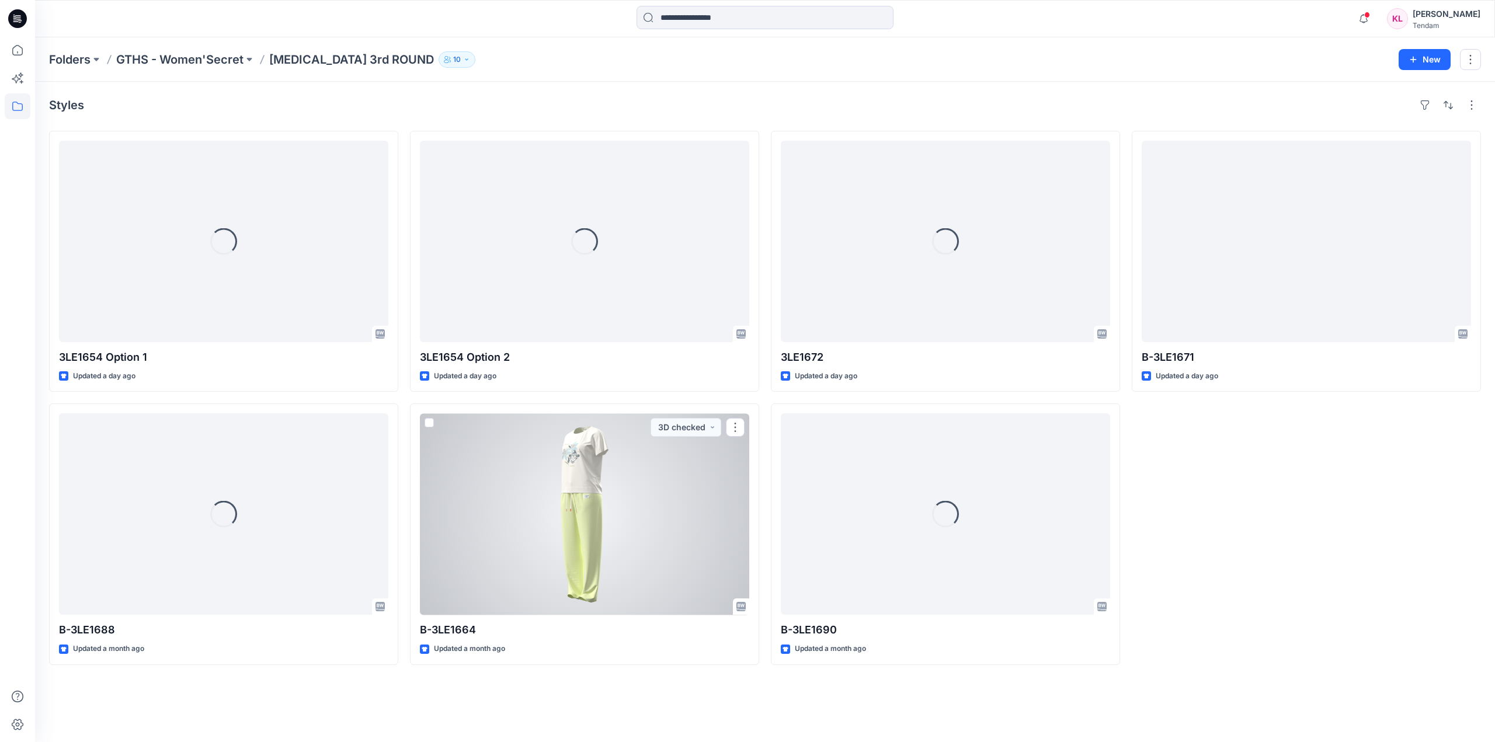
click at [605, 548] on div at bounding box center [584, 513] width 329 height 201
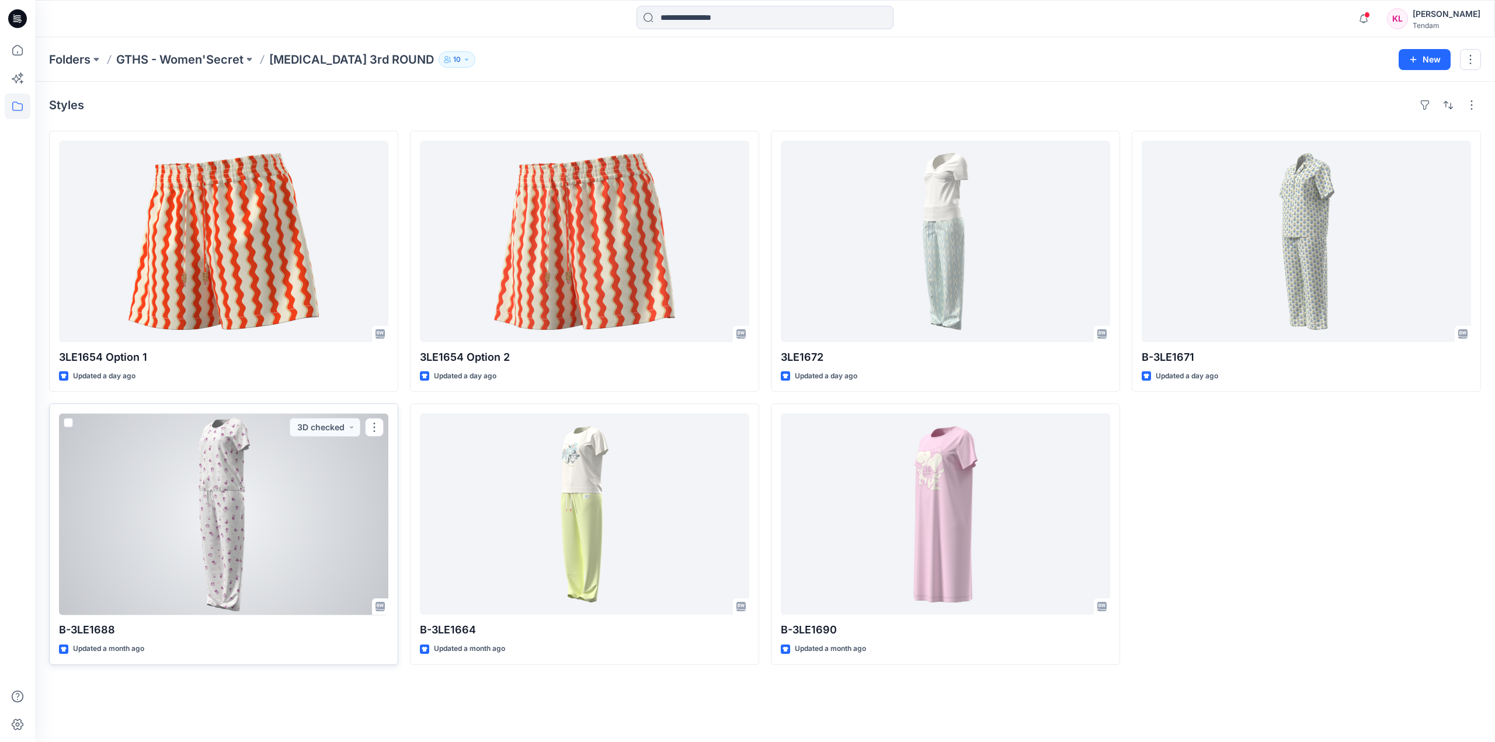
click at [245, 523] on div at bounding box center [223, 513] width 329 height 201
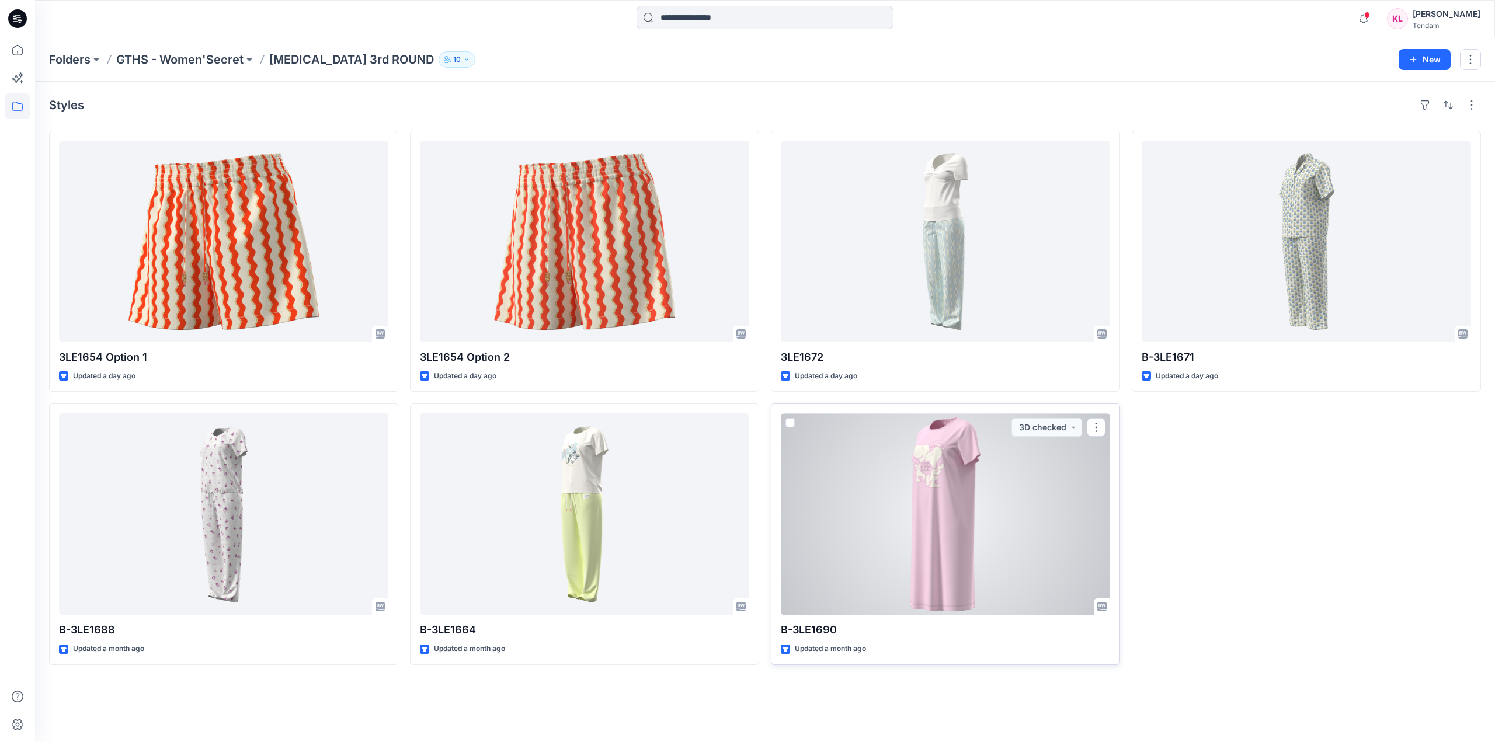
click at [1027, 493] on div at bounding box center [945, 513] width 329 height 201
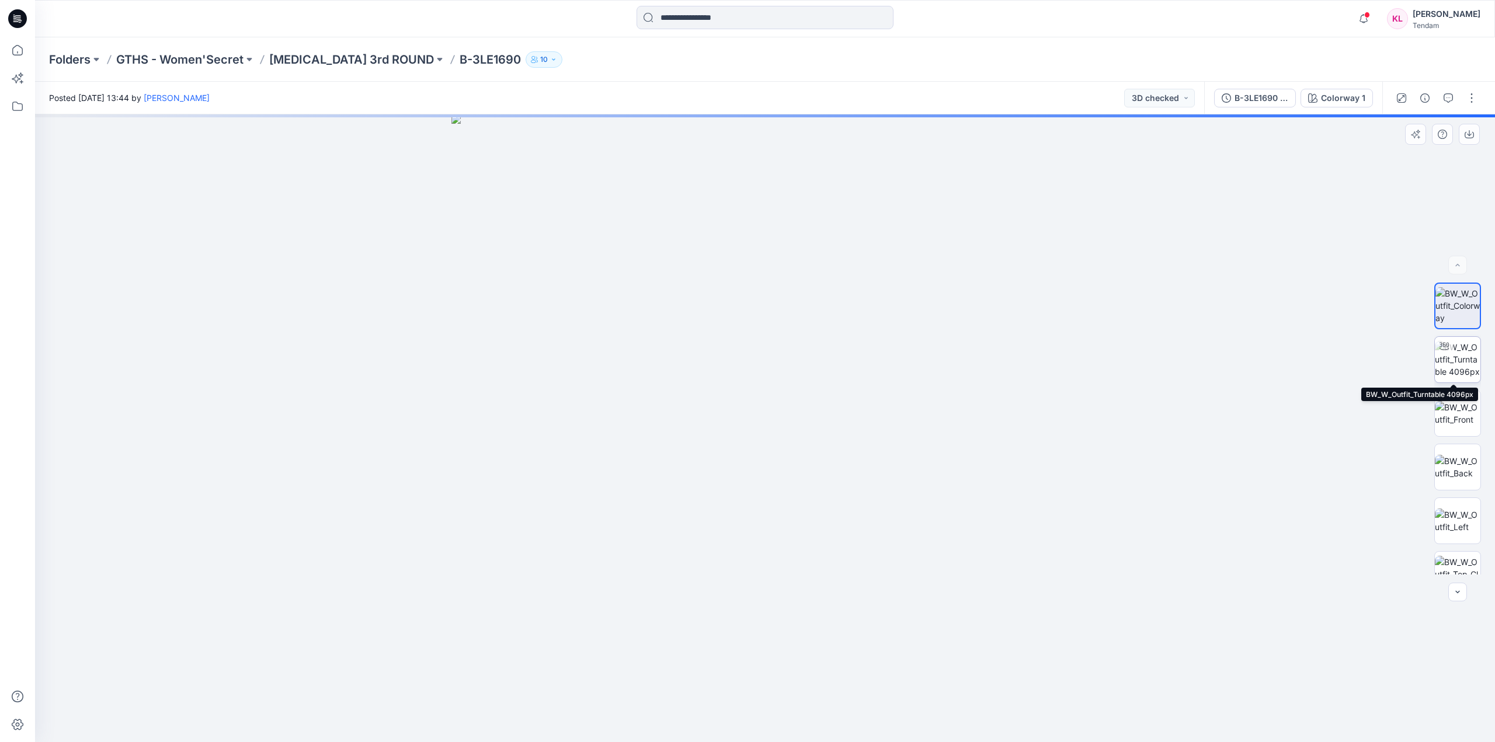
click at [1451, 358] on img at bounding box center [1457, 359] width 46 height 37
click at [1461, 408] on img at bounding box center [1457, 413] width 46 height 25
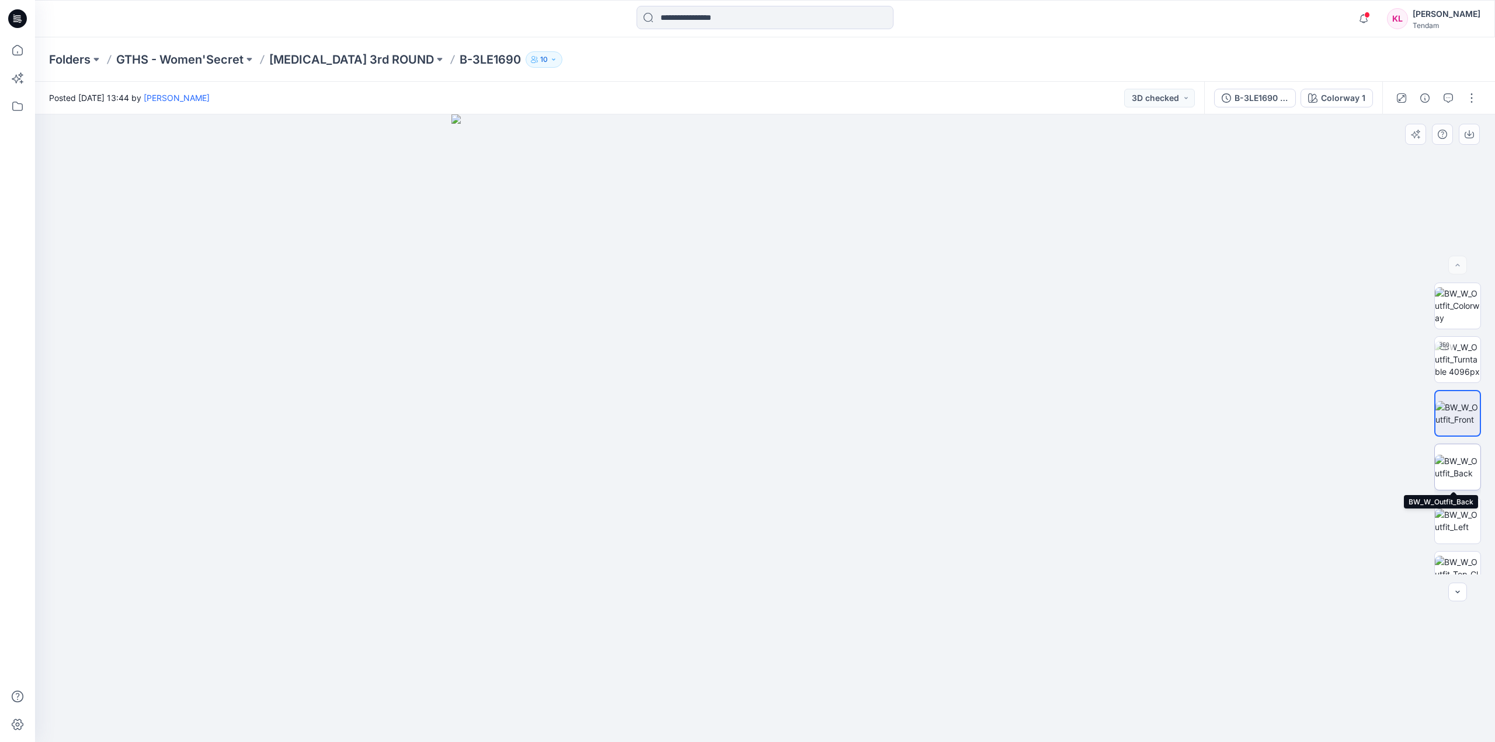
click at [1450, 468] on img at bounding box center [1457, 467] width 46 height 25
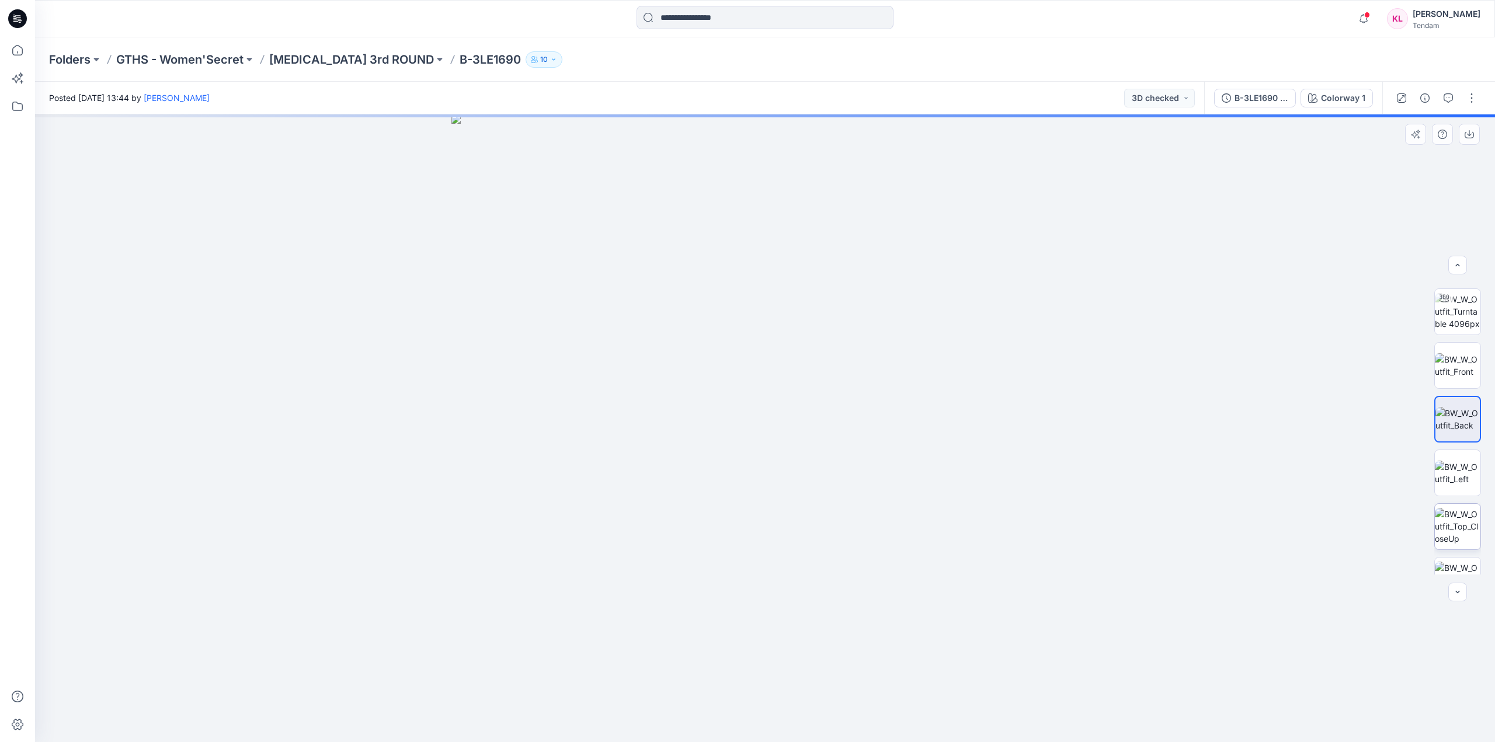
scroll to position [77, 0]
click at [1464, 442] on img at bounding box center [1457, 443] width 46 height 25
click at [1461, 506] on img at bounding box center [1457, 497] width 46 height 37
click at [1187, 96] on button "3D checked" at bounding box center [1159, 98] width 71 height 19
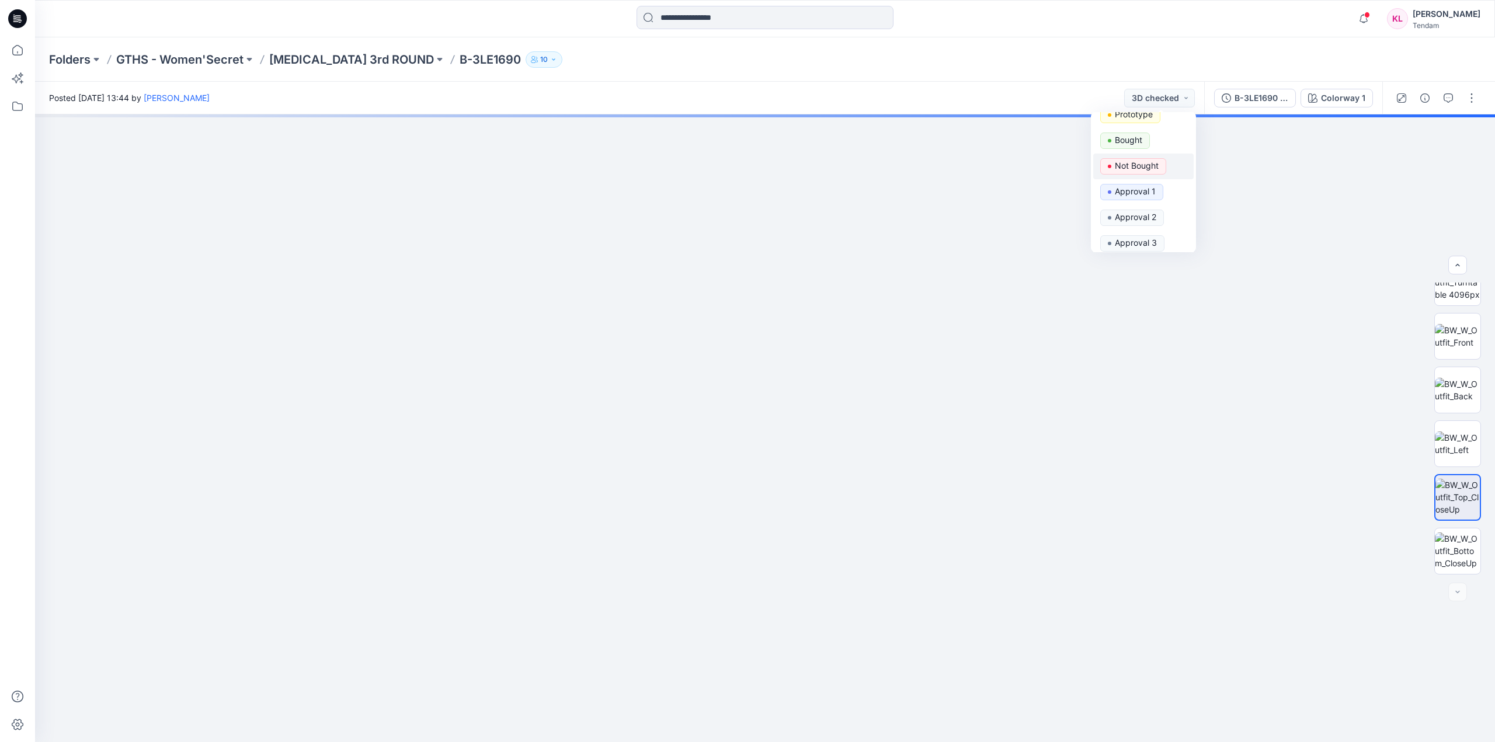
scroll to position [121, 0]
click at [1147, 208] on p "Ok Digital" at bounding box center [1133, 210] width 37 height 15
click at [1186, 97] on button "Ok Digital" at bounding box center [1163, 98] width 62 height 19
click at [1148, 126] on p "Set Status" at bounding box center [1135, 126] width 40 height 15
click at [1192, 99] on button "Set Status" at bounding box center [1162, 98] width 64 height 19
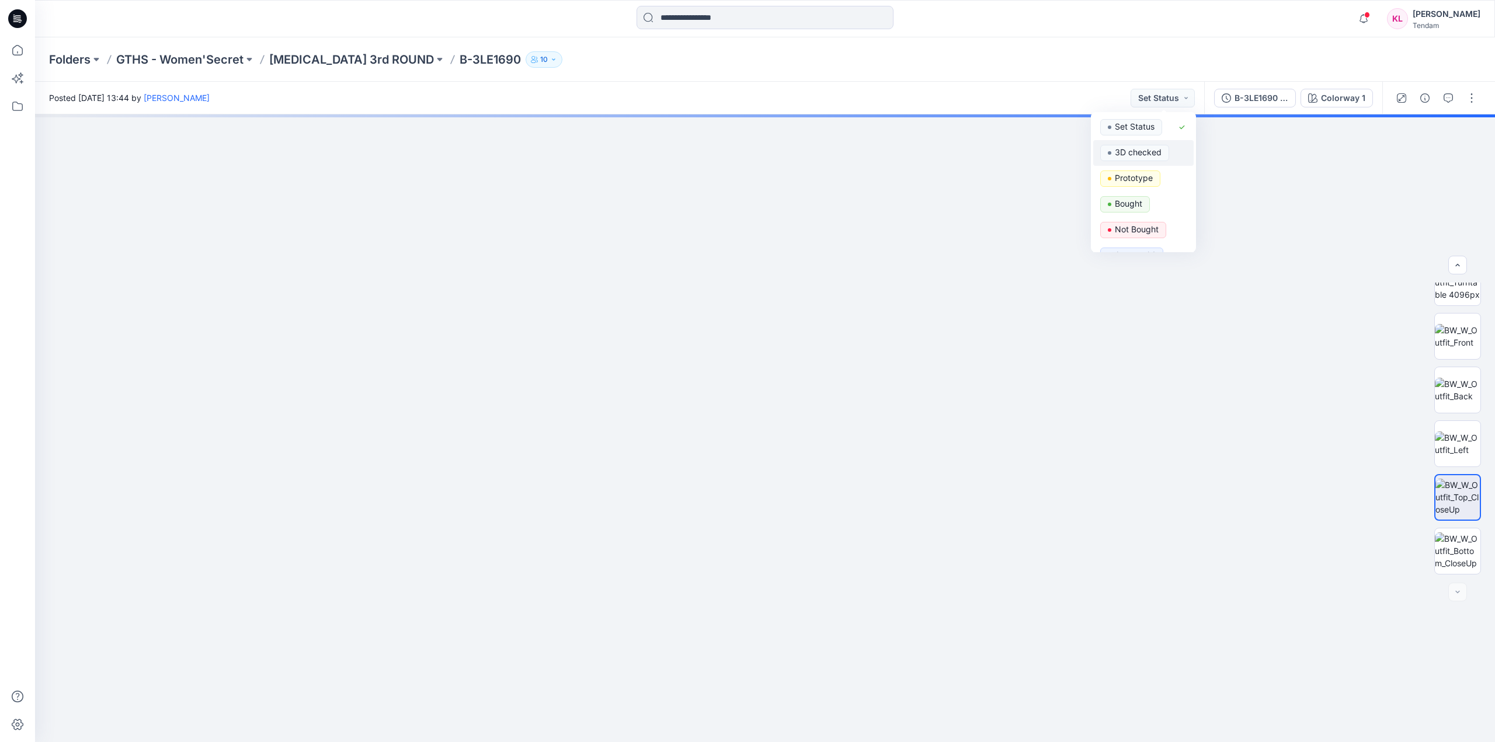
click at [1152, 153] on p "3D checked" at bounding box center [1138, 152] width 47 height 15
click at [1360, 99] on div "Colorway 1" at bounding box center [1343, 98] width 44 height 13
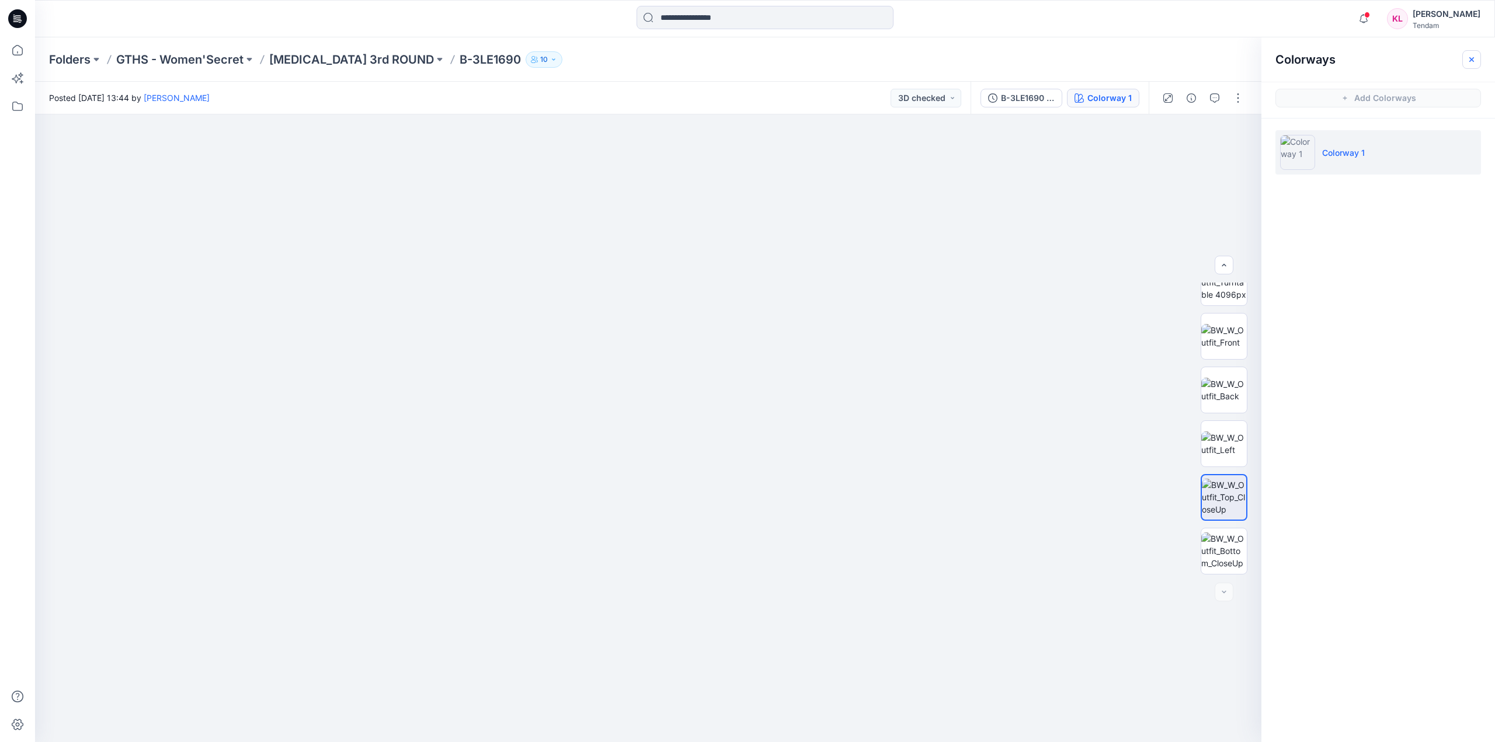
click at [1468, 57] on icon "button" at bounding box center [1471, 59] width 9 height 9
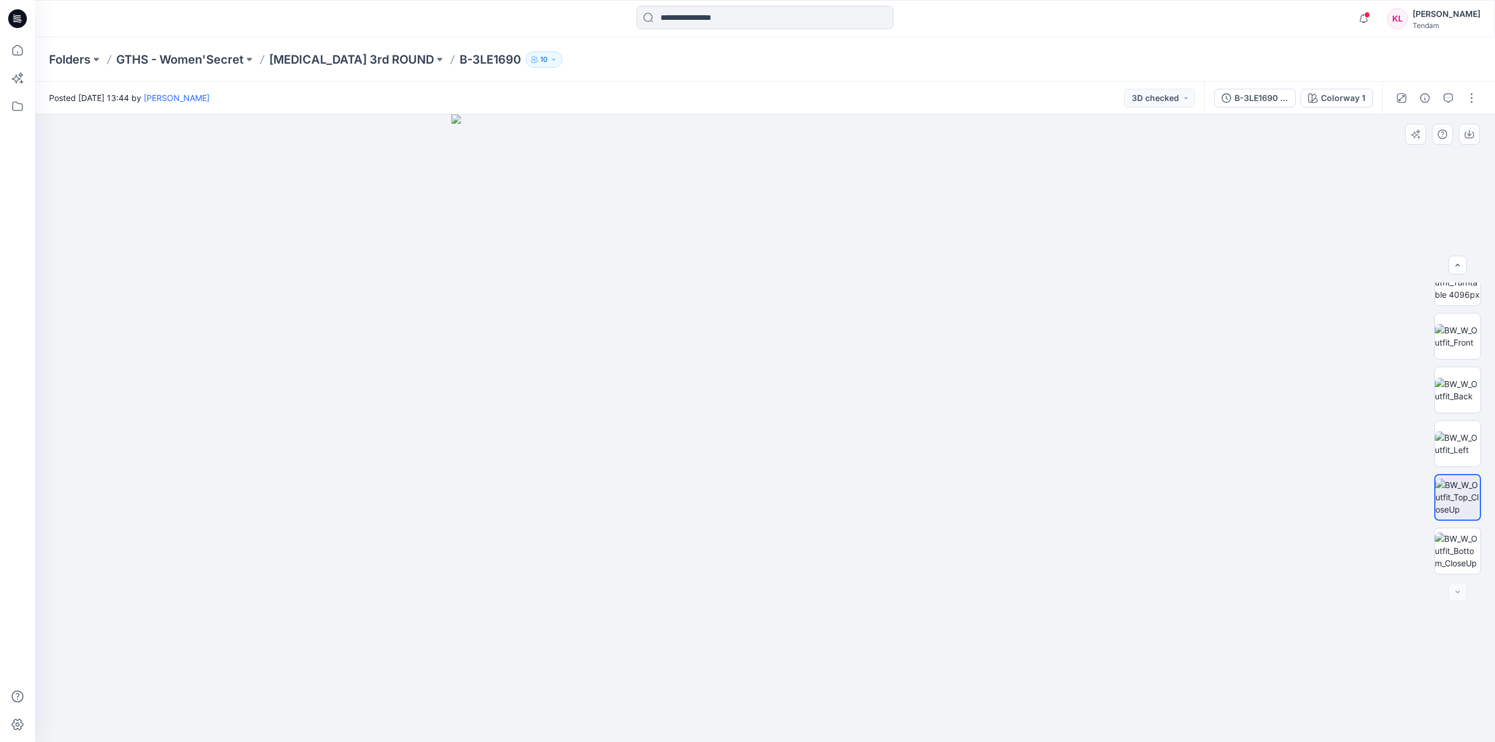
drag, startPoint x: 741, startPoint y: 446, endPoint x: 716, endPoint y: 322, distance: 126.3
drag, startPoint x: 792, startPoint y: 534, endPoint x: 770, endPoint y: 11, distance: 523.6
click at [1458, 380] on img at bounding box center [1457, 390] width 46 height 25
click at [612, 677] on img at bounding box center [765, 428] width 628 height 628
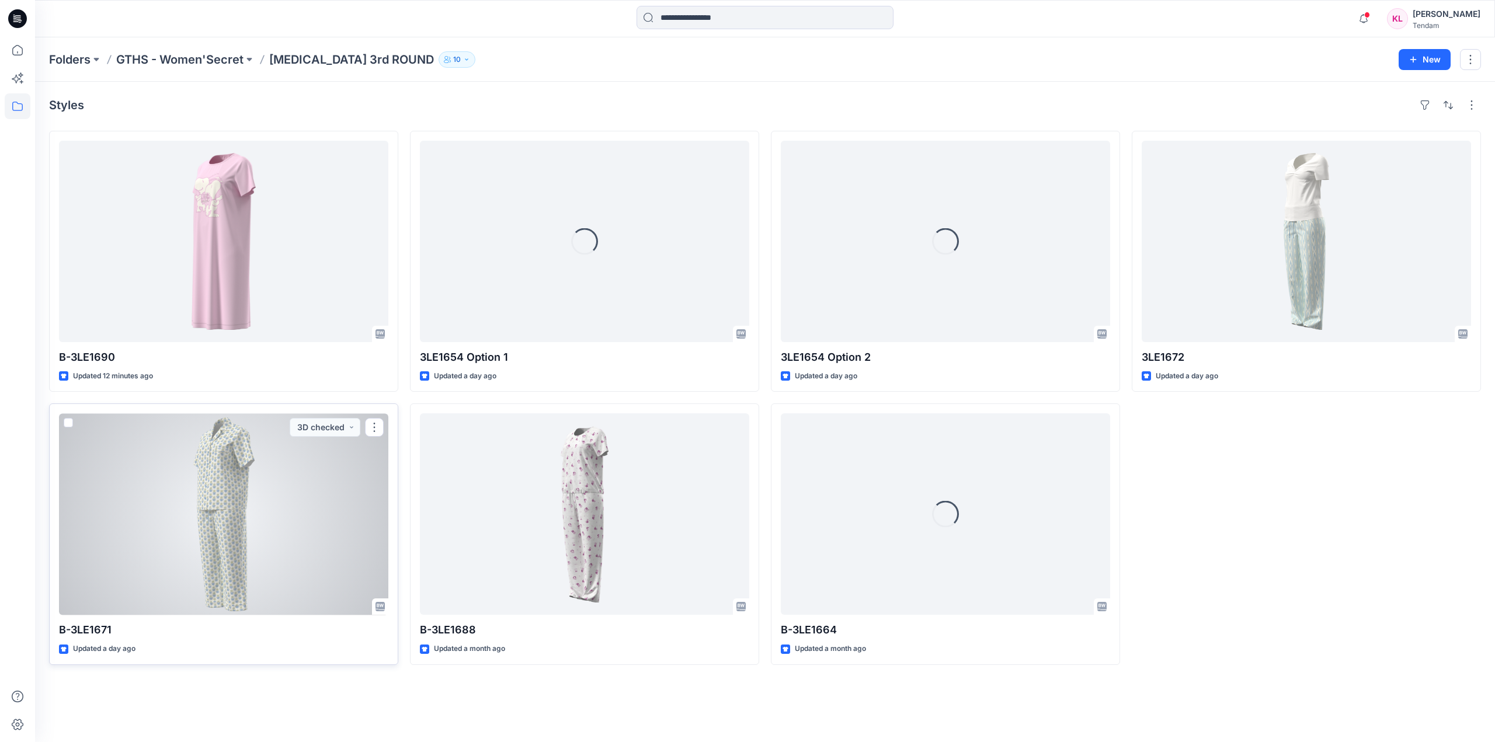
click at [323, 483] on div at bounding box center [223, 513] width 329 height 201
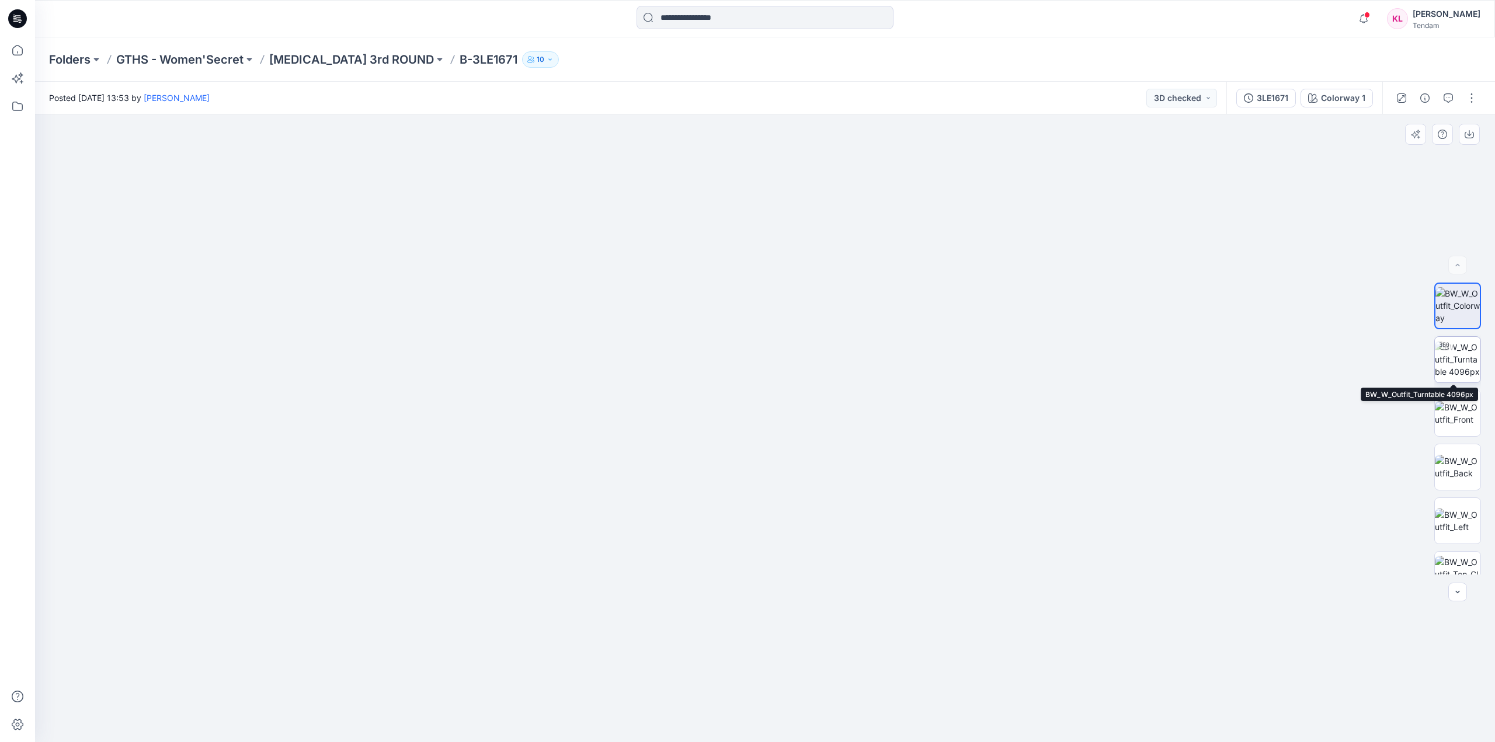
click at [1449, 361] on img at bounding box center [1457, 359] width 46 height 37
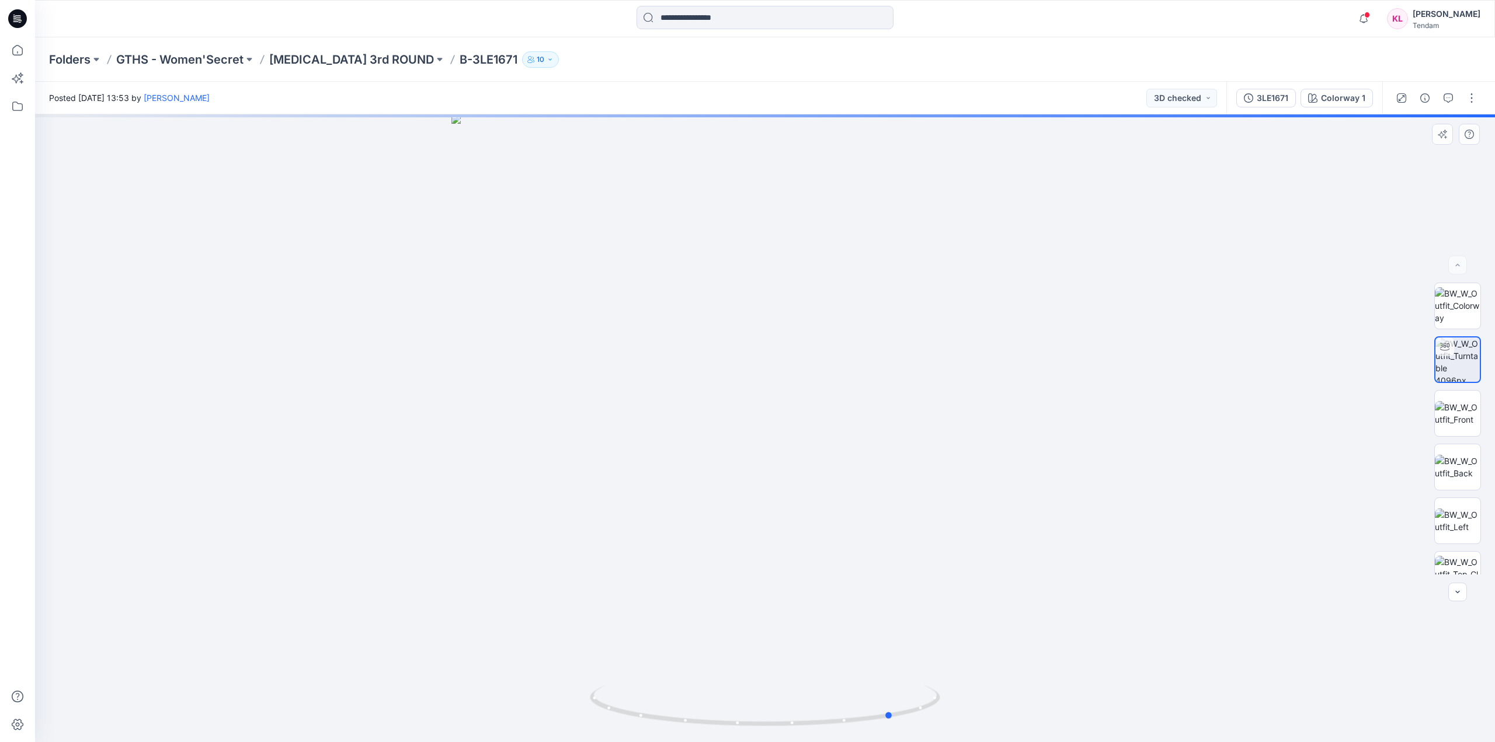
drag, startPoint x: 768, startPoint y: 727, endPoint x: 1338, endPoint y: 530, distance: 603.0
click at [896, 724] on icon at bounding box center [766, 707] width 353 height 44
click at [1467, 505] on img at bounding box center [1457, 497] width 46 height 37
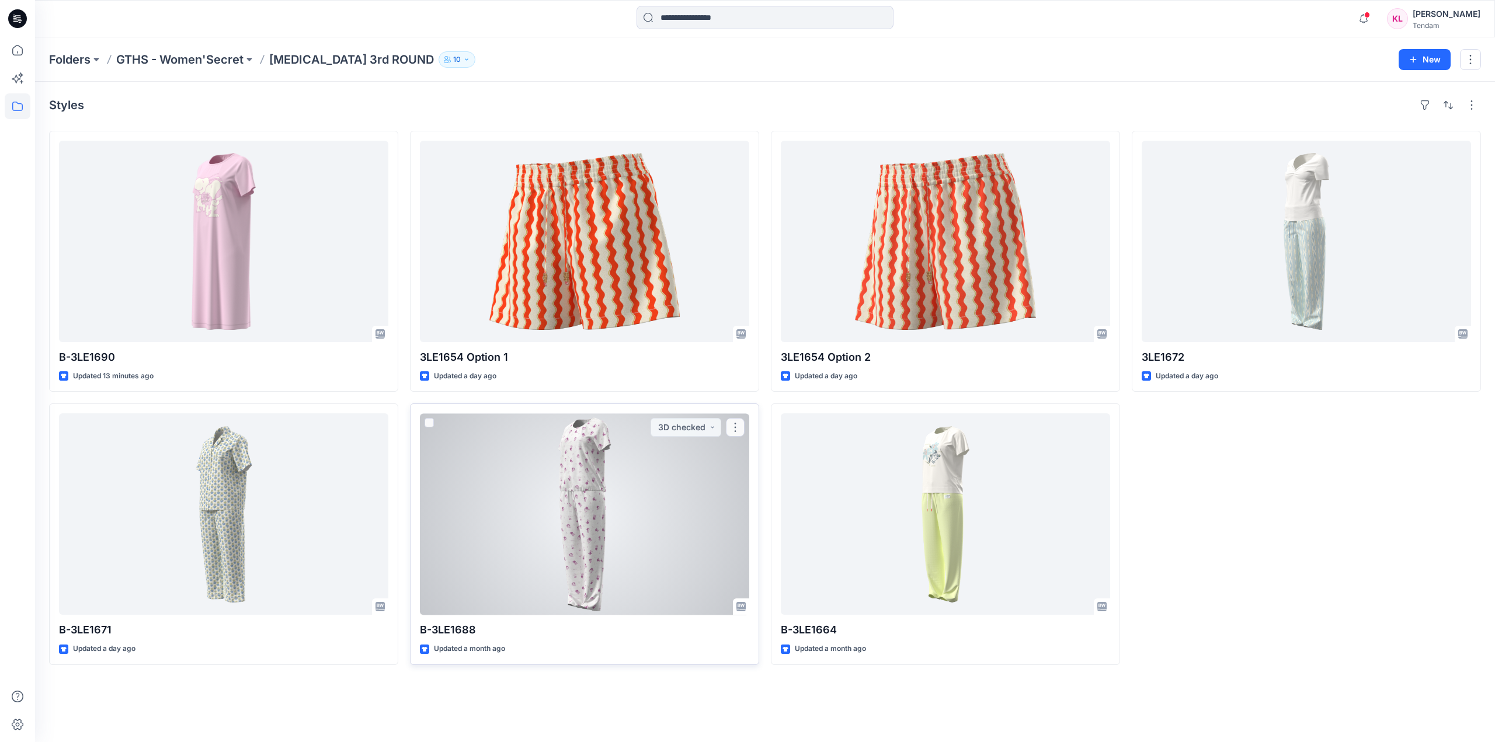
click at [673, 490] on div at bounding box center [584, 513] width 329 height 201
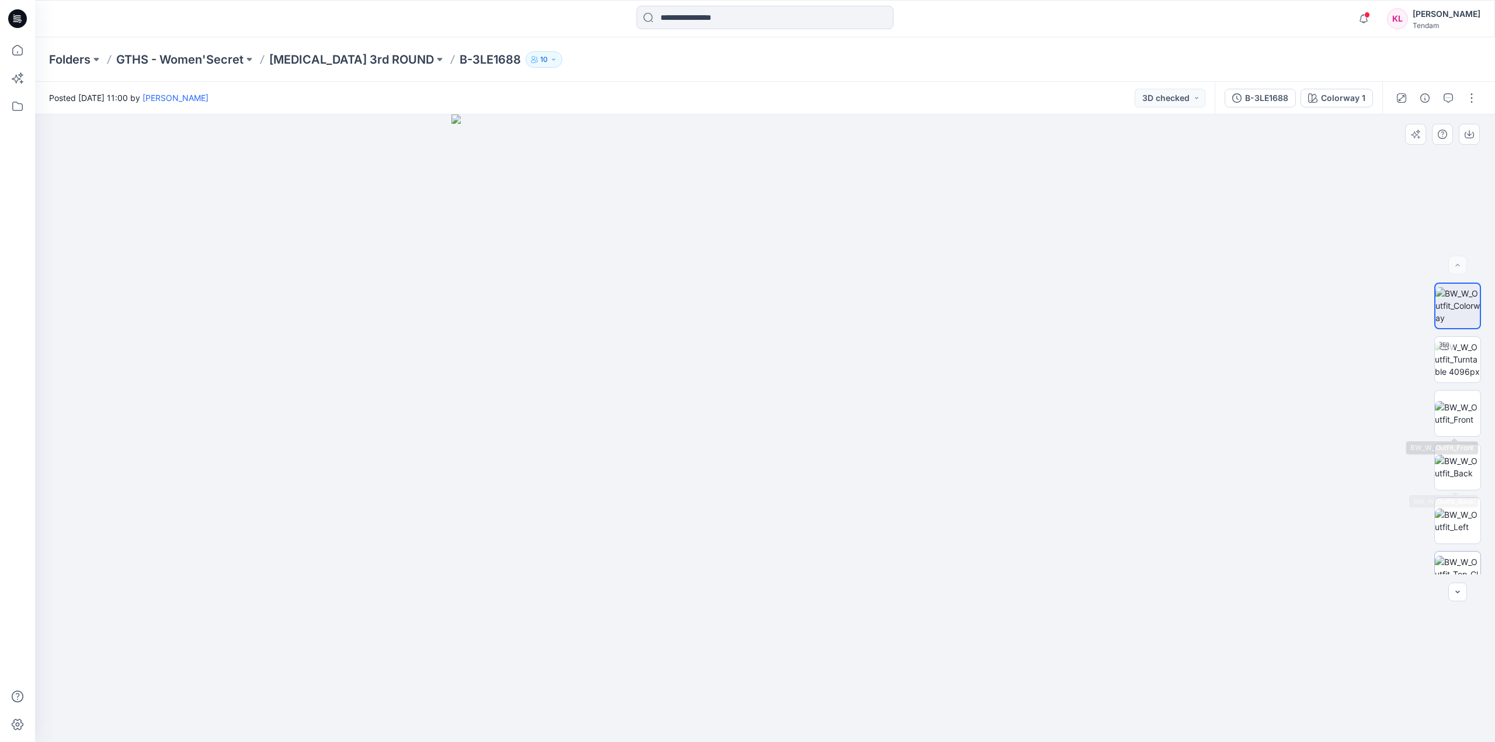
scroll to position [77, 0]
click at [1460, 551] on img at bounding box center [1457, 550] width 46 height 37
click at [1462, 364] on img at bounding box center [1457, 359] width 46 height 37
click at [1462, 411] on img at bounding box center [1457, 413] width 46 height 25
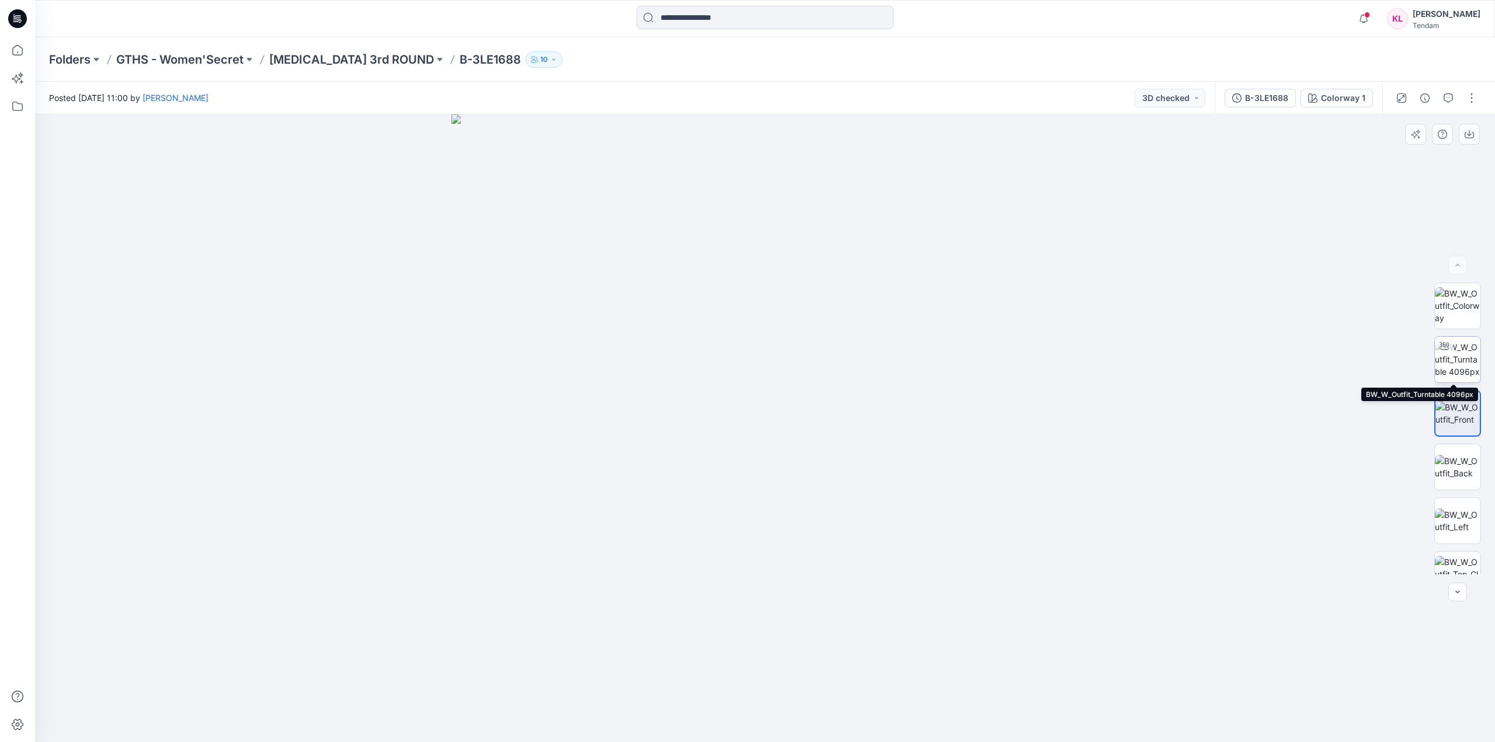
click at [1467, 360] on img at bounding box center [1457, 359] width 46 height 37
click at [1465, 305] on img at bounding box center [1457, 305] width 46 height 37
drag, startPoint x: 886, startPoint y: 322, endPoint x: 842, endPoint y: 522, distance: 204.5
drag, startPoint x: 706, startPoint y: 475, endPoint x: 774, endPoint y: 295, distance: 192.7
click at [928, 408] on img at bounding box center [574, 184] width 2391 height 1116
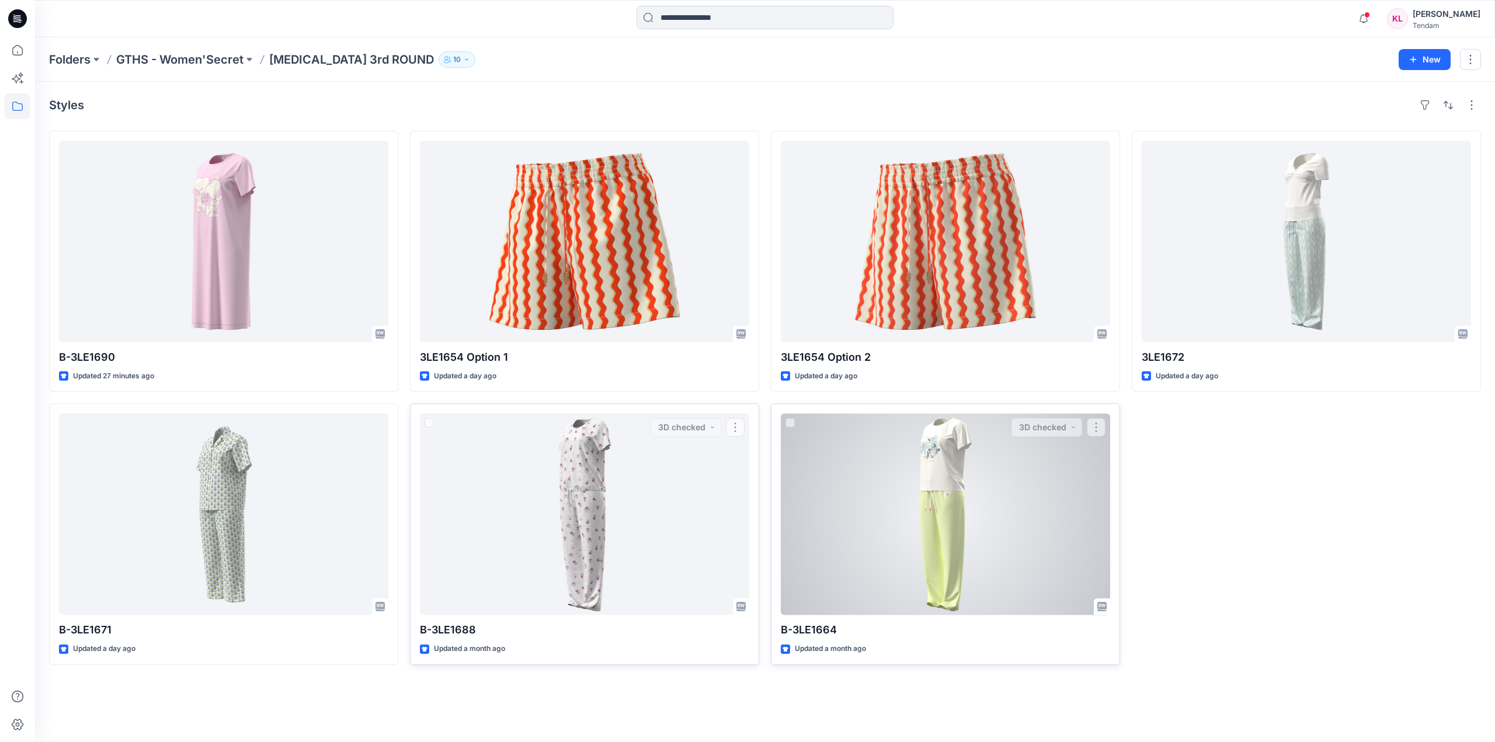
click at [934, 497] on div at bounding box center [945, 513] width 329 height 201
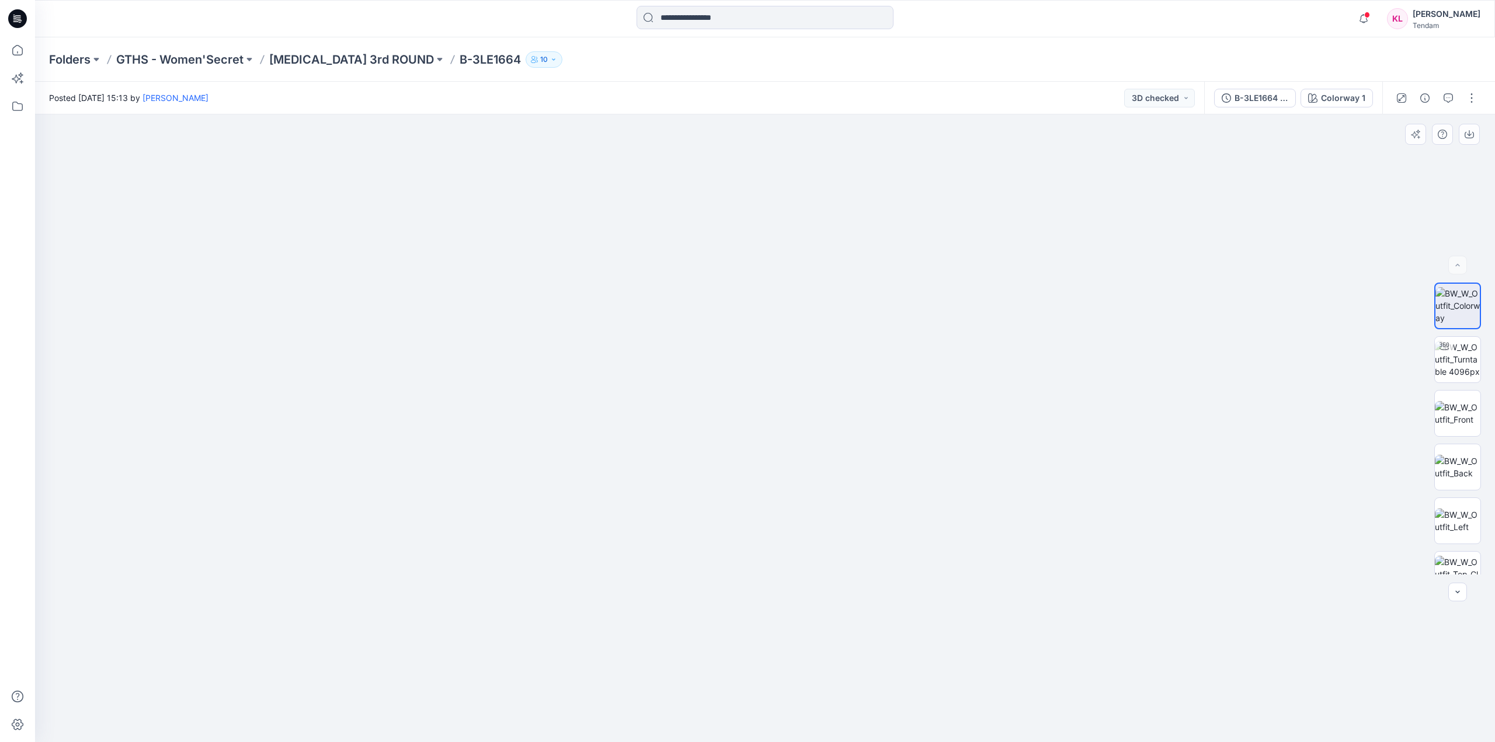
drag, startPoint x: 900, startPoint y: 212, endPoint x: 830, endPoint y: 561, distance: 356.2
click at [830, 561] on img at bounding box center [691, 182] width 2391 height 1122
click at [1040, 575] on img at bounding box center [691, 182] width 2391 height 1122
click at [1172, 459] on img at bounding box center [691, 182] width 2391 height 1122
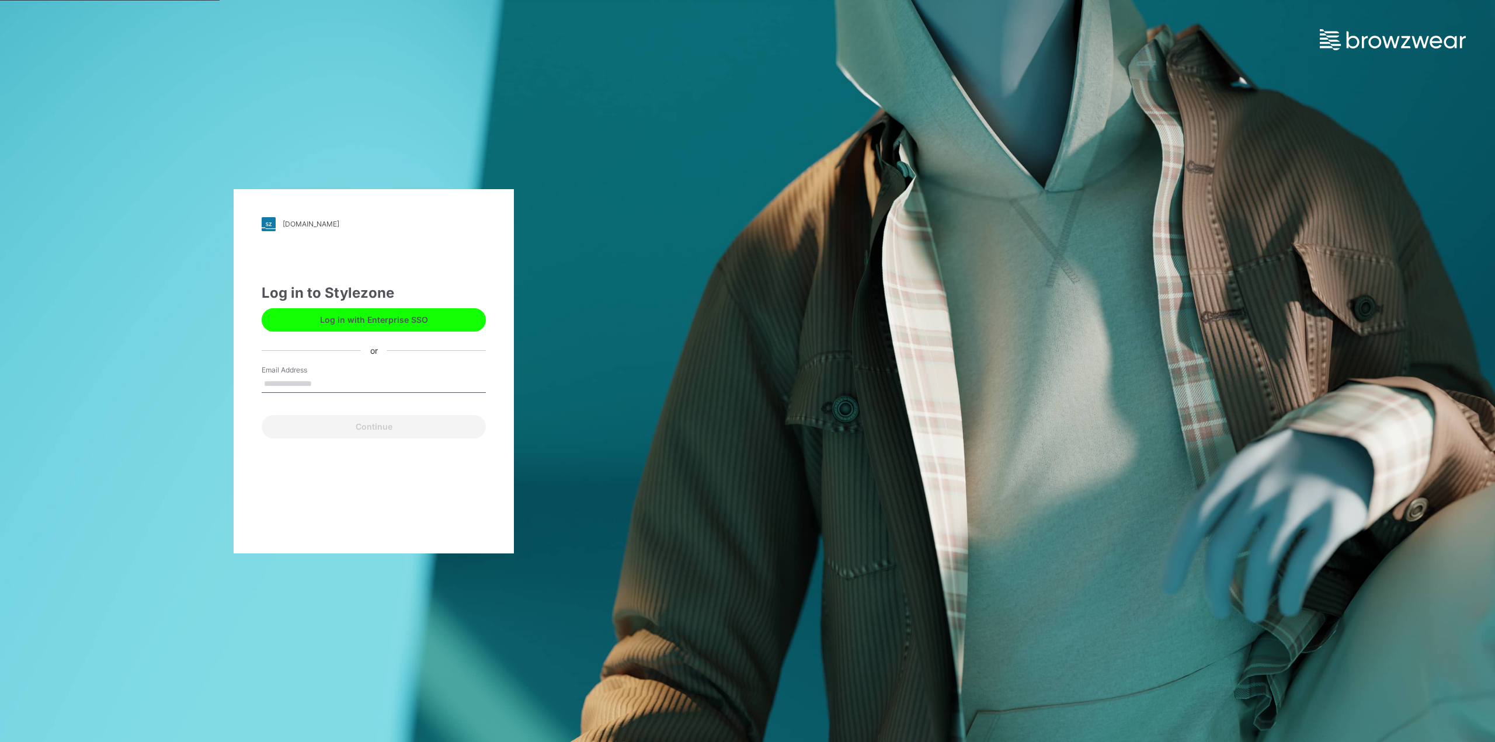
click at [319, 386] on input "Email Address" at bounding box center [374, 384] width 224 height 18
type input "**********"
click at [377, 427] on button "Continue" at bounding box center [374, 426] width 224 height 23
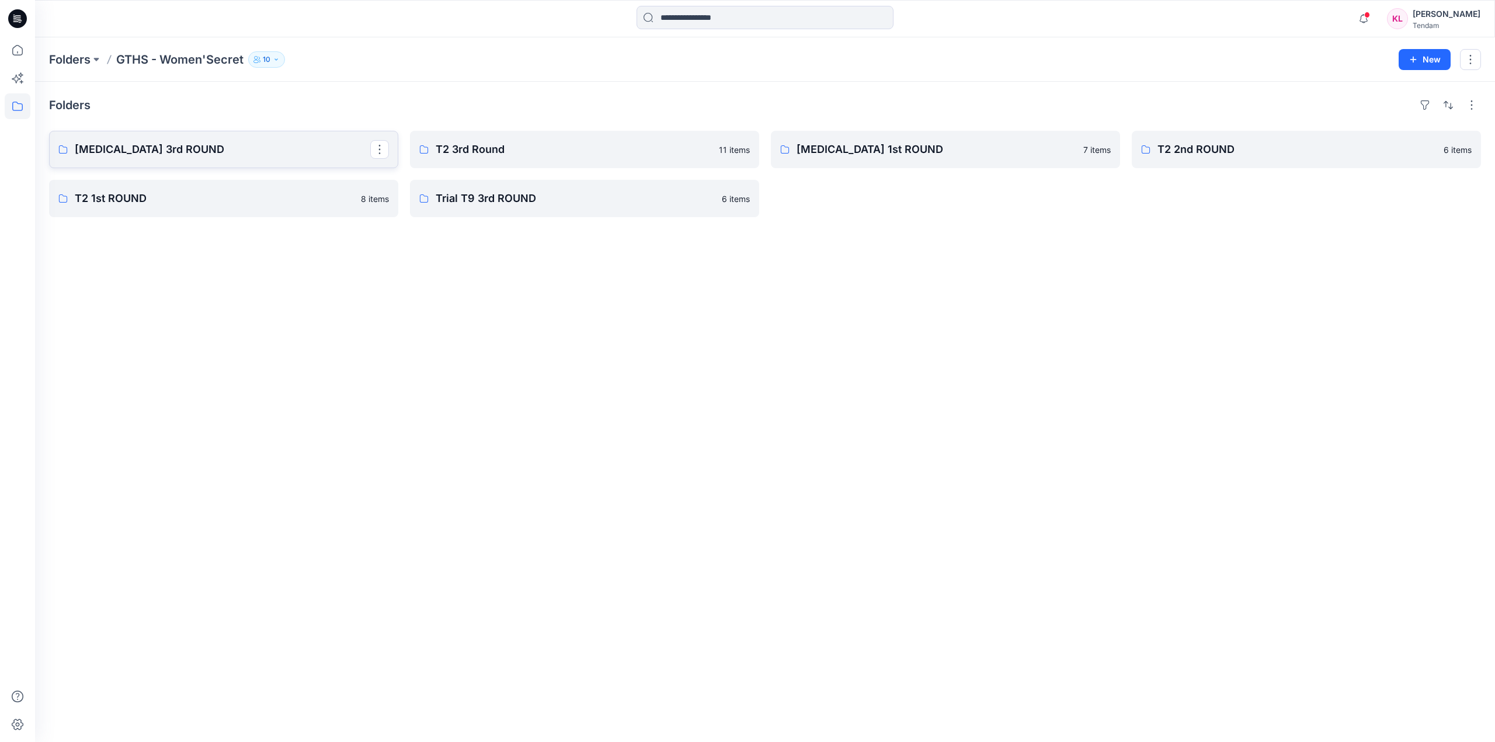
click at [169, 145] on p "[MEDICAL_DATA] 3rd ROUND" at bounding box center [222, 149] width 295 height 16
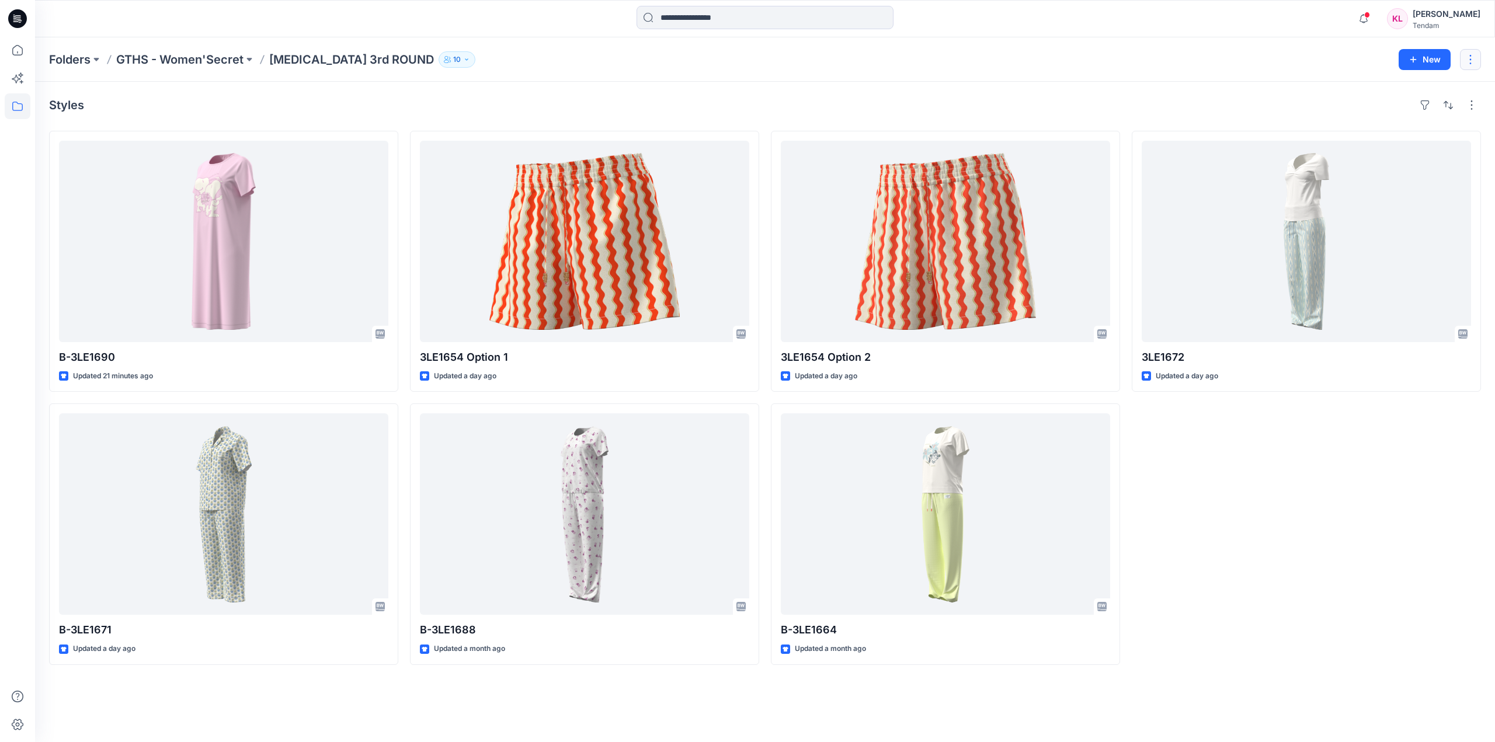
click at [1468, 56] on button "button" at bounding box center [1470, 59] width 21 height 21
click at [1433, 58] on button "New" at bounding box center [1424, 59] width 52 height 21
click at [1412, 86] on button "New Style" at bounding box center [1397, 88] width 100 height 23
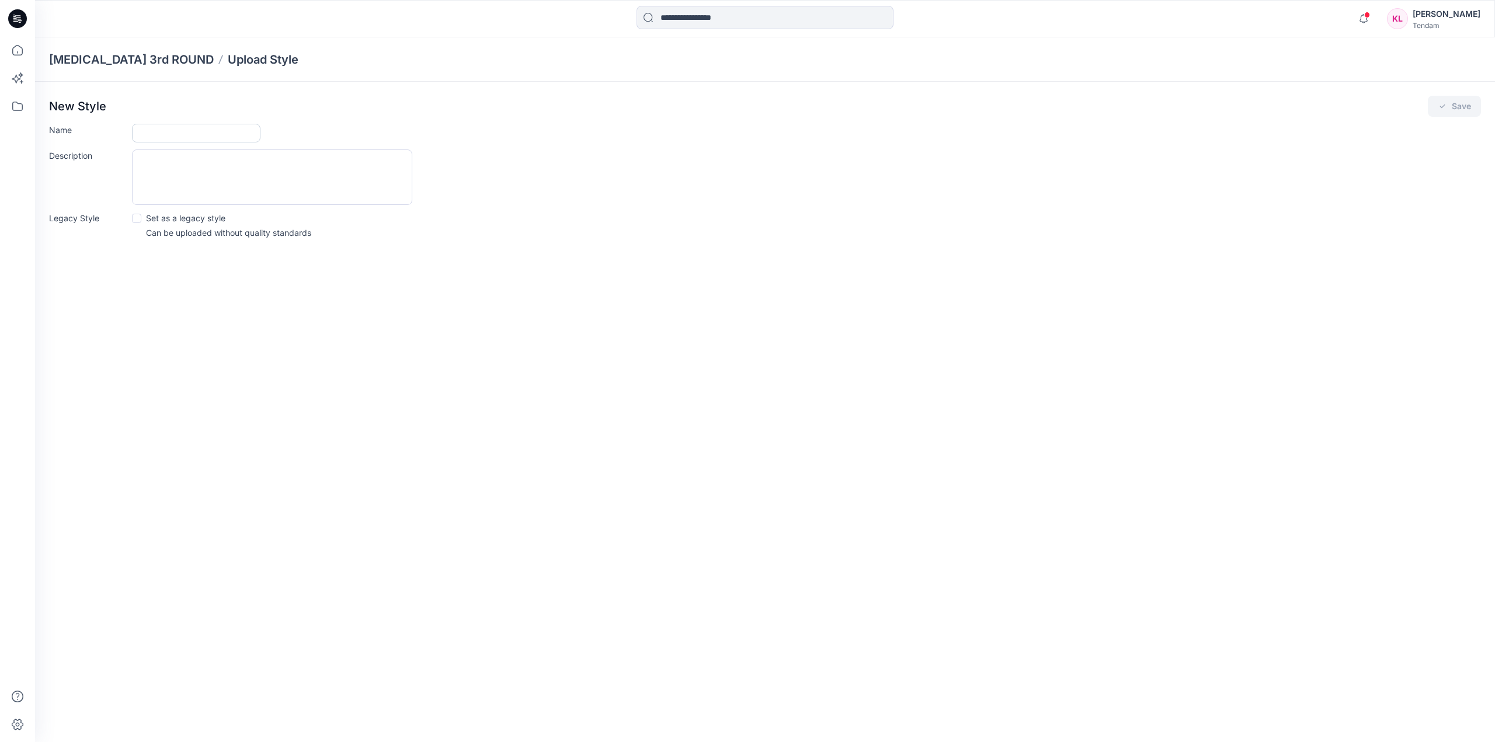
click at [148, 130] on input "Name" at bounding box center [196, 133] width 128 height 19
click at [167, 176] on textarea "Description" at bounding box center [272, 176] width 280 height 55
